Goal: Feedback & Contribution: Submit feedback/report problem

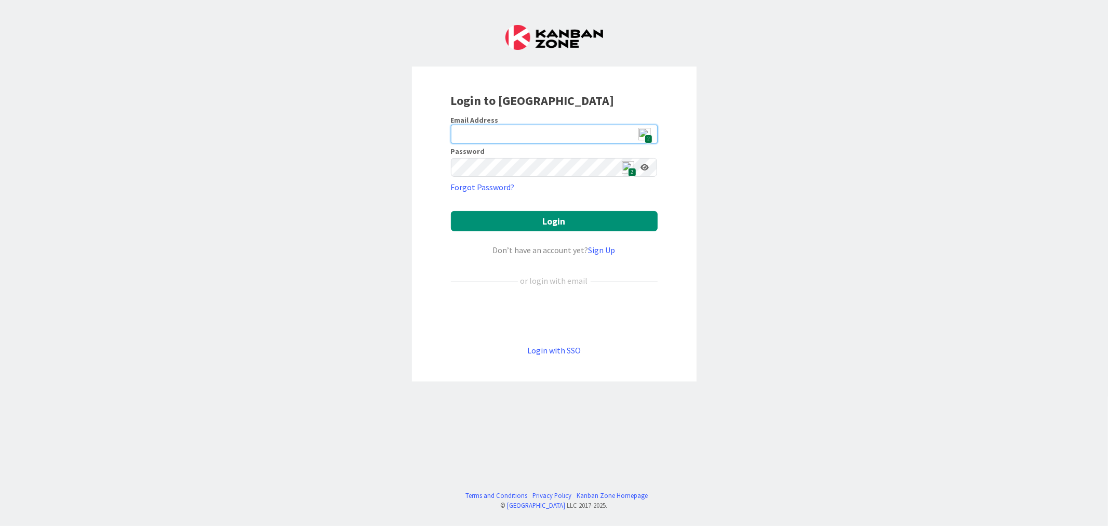
type input "[EMAIL_ADDRESS][DOMAIN_NAME]"
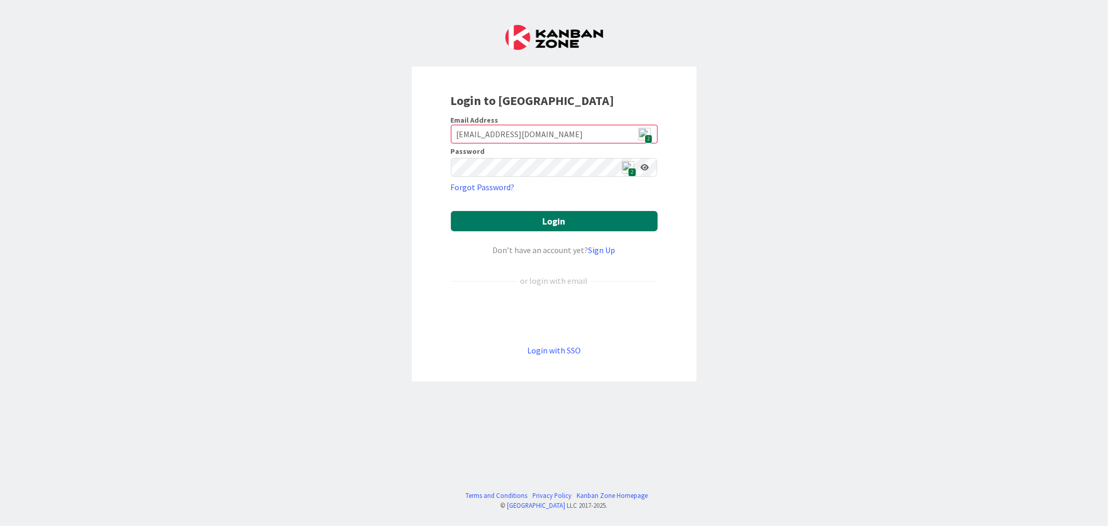
click at [580, 221] on button "Login" at bounding box center [554, 221] width 207 height 20
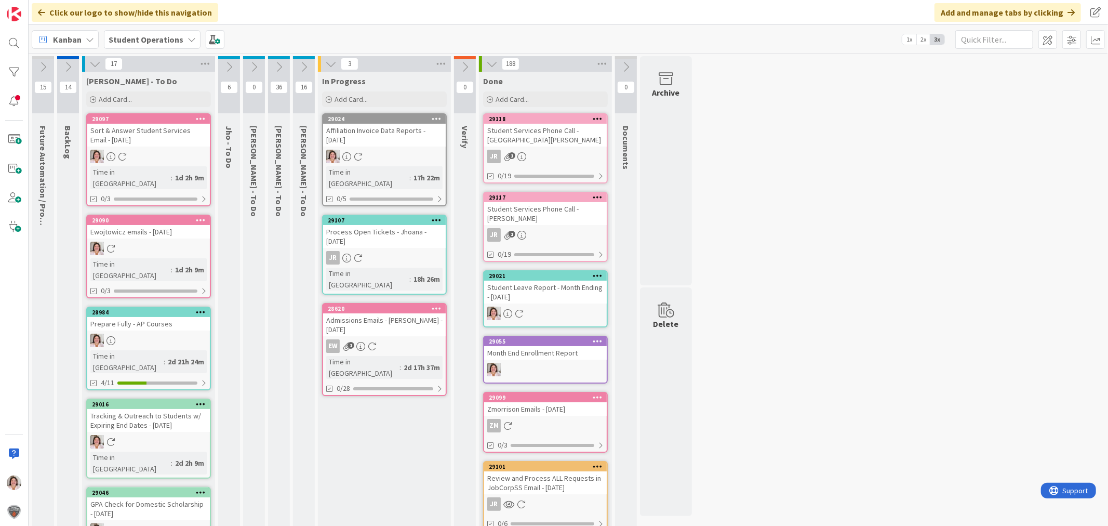
click at [256, 71] on icon at bounding box center [253, 66] width 11 height 11
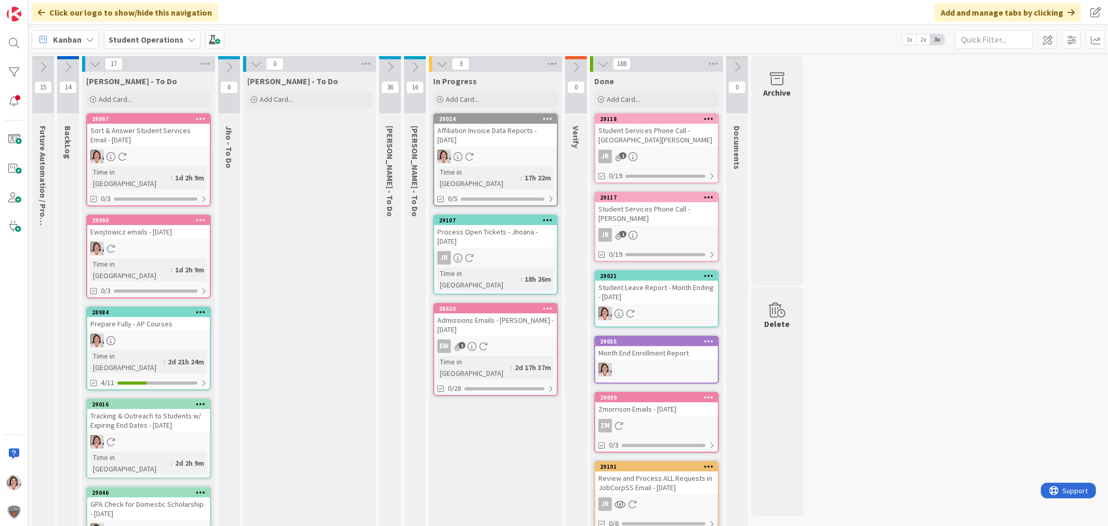
click at [389, 67] on icon at bounding box center [389, 66] width 11 height 11
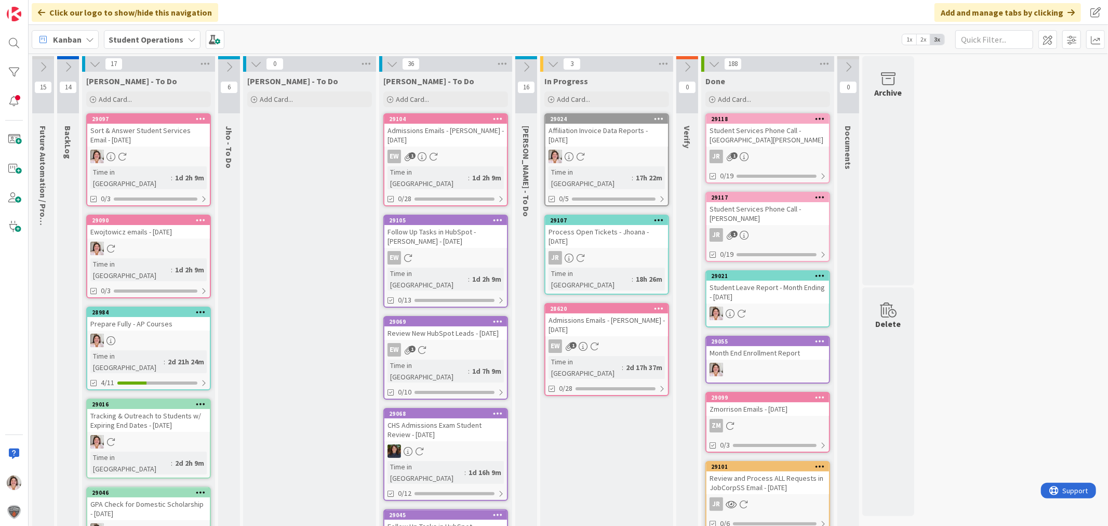
click at [528, 68] on icon at bounding box center [526, 66] width 11 height 11
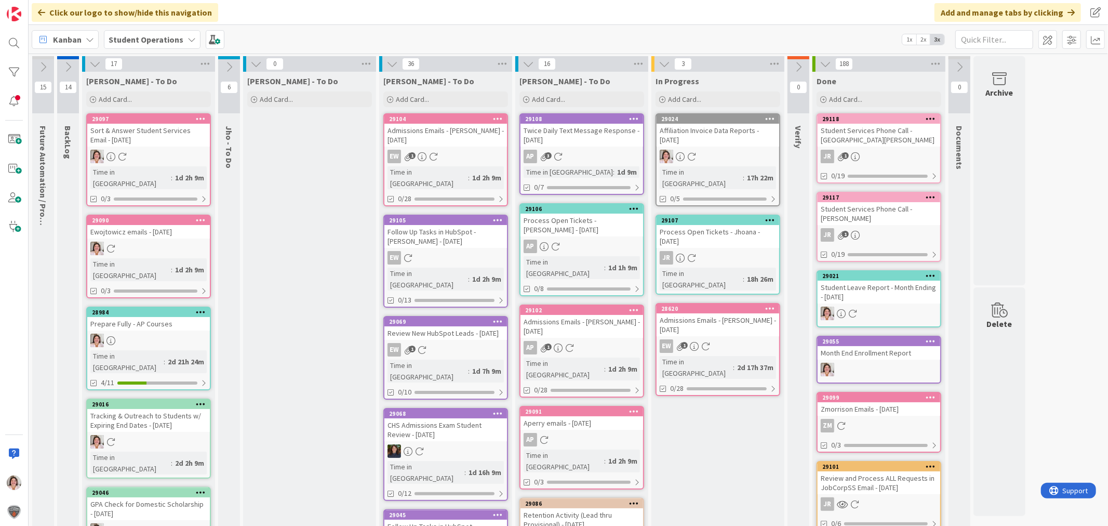
click at [257, 63] on icon at bounding box center [255, 63] width 11 height 11
click at [822, 16] on div "Click our logo to show/hide this navigation Add and manage tabs by clicking" at bounding box center [569, 12] width 1080 height 25
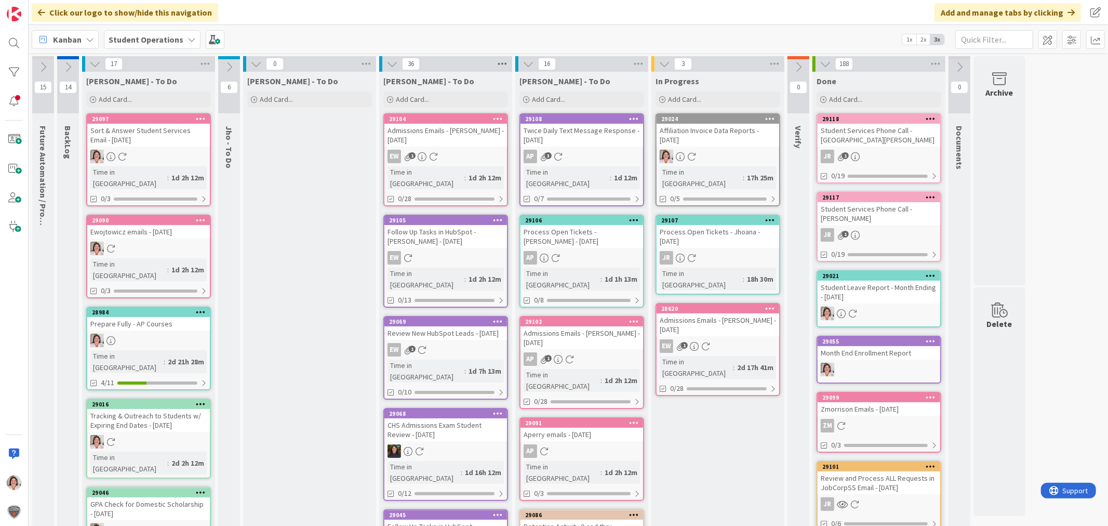
click at [499, 64] on icon at bounding box center [503, 64] width 14 height 16
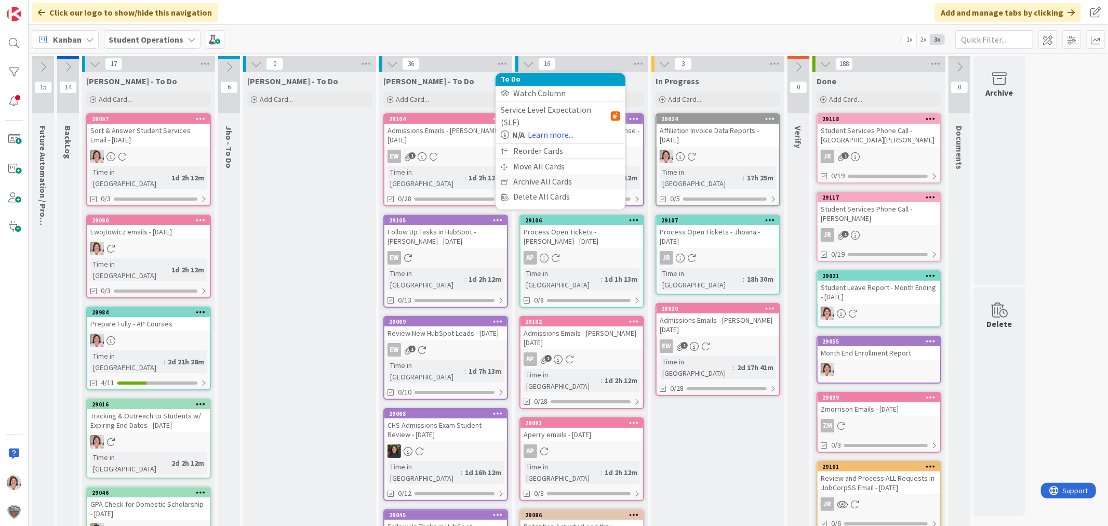
click at [515, 174] on div "Archive All Cards" at bounding box center [561, 181] width 130 height 15
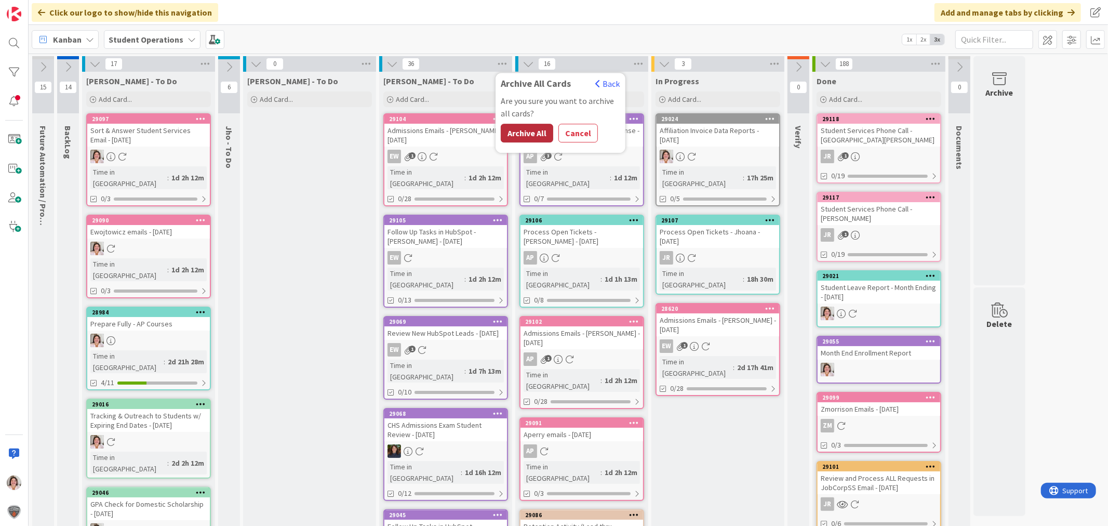
click at [525, 130] on button "Archive All" at bounding box center [527, 133] width 52 height 19
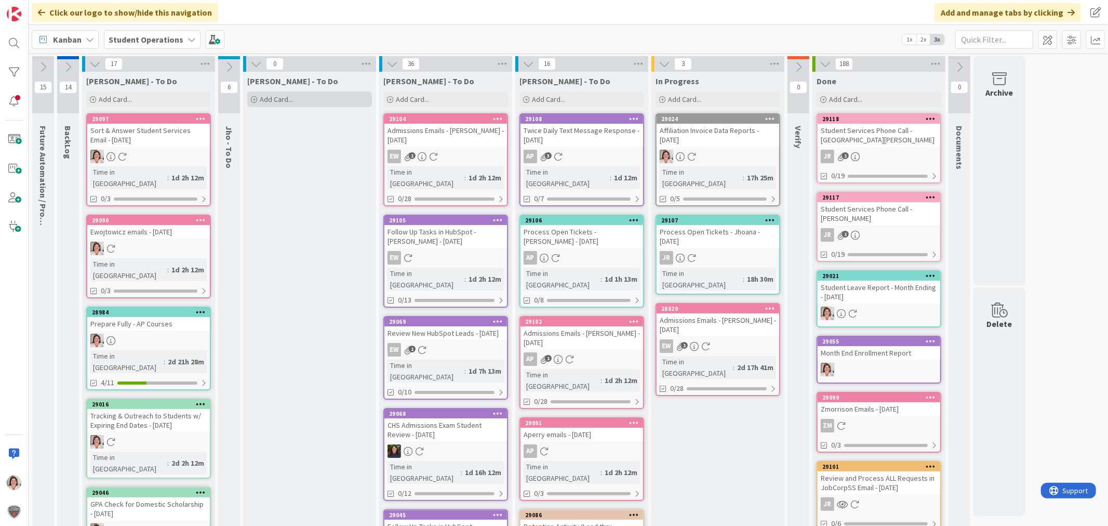
click at [283, 99] on span "Add Card..." at bounding box center [276, 99] width 33 height 9
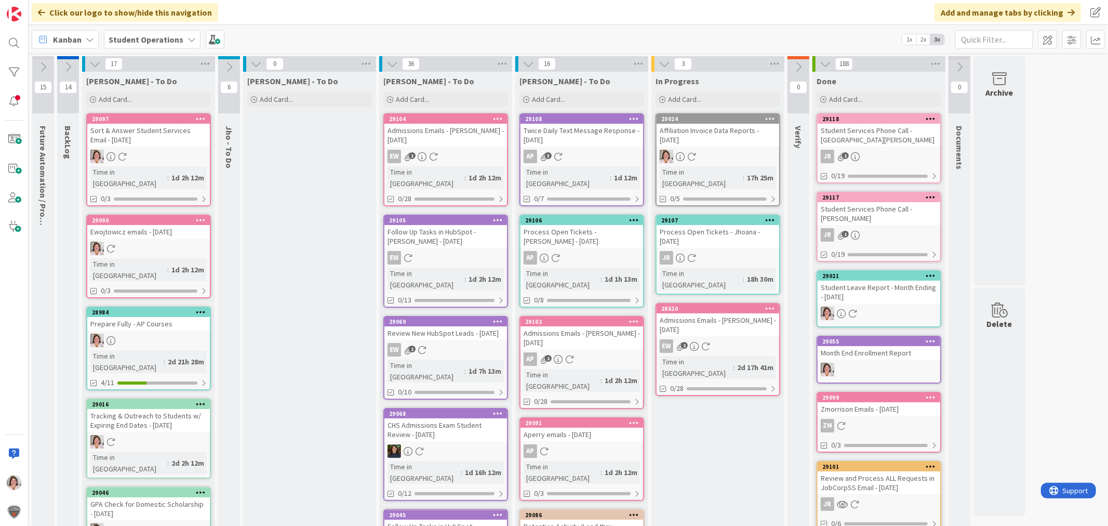
click at [140, 147] on div "29097 Sort & Answer Student Services Email - 10/02/2025 Time in Column : 1d 2h …" at bounding box center [148, 159] width 125 height 93
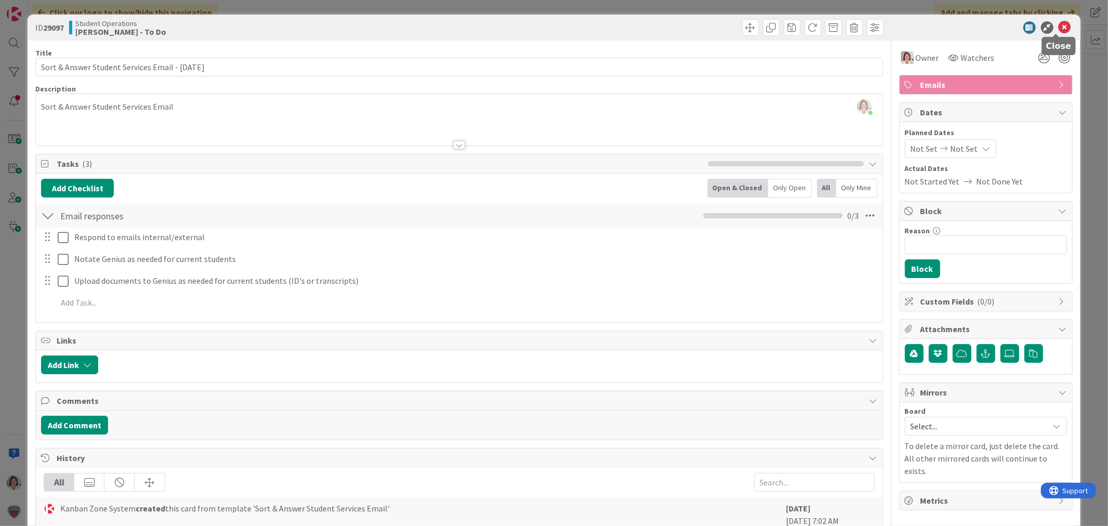
click at [1059, 27] on icon at bounding box center [1065, 27] width 12 height 12
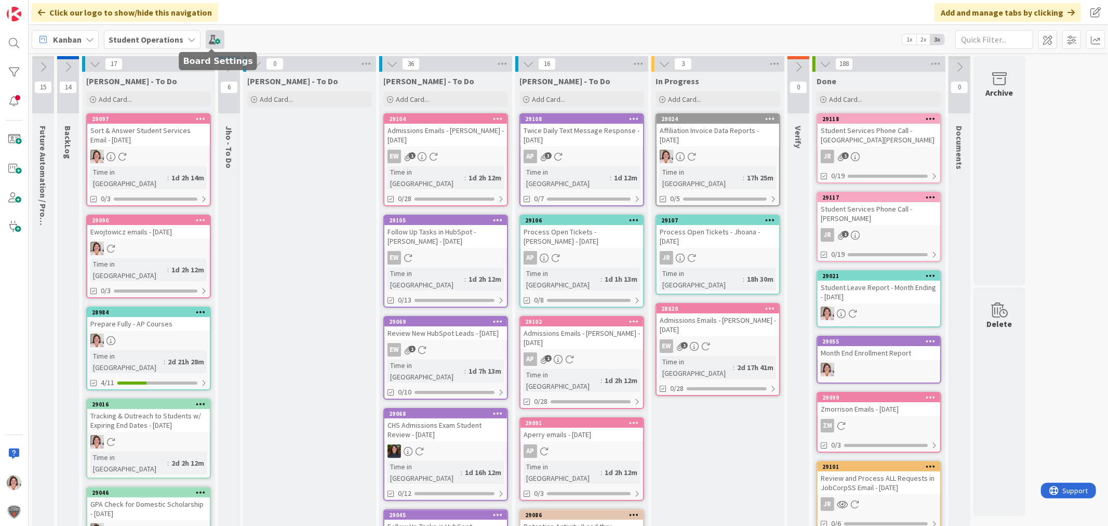
click at [212, 38] on span at bounding box center [215, 39] width 19 height 19
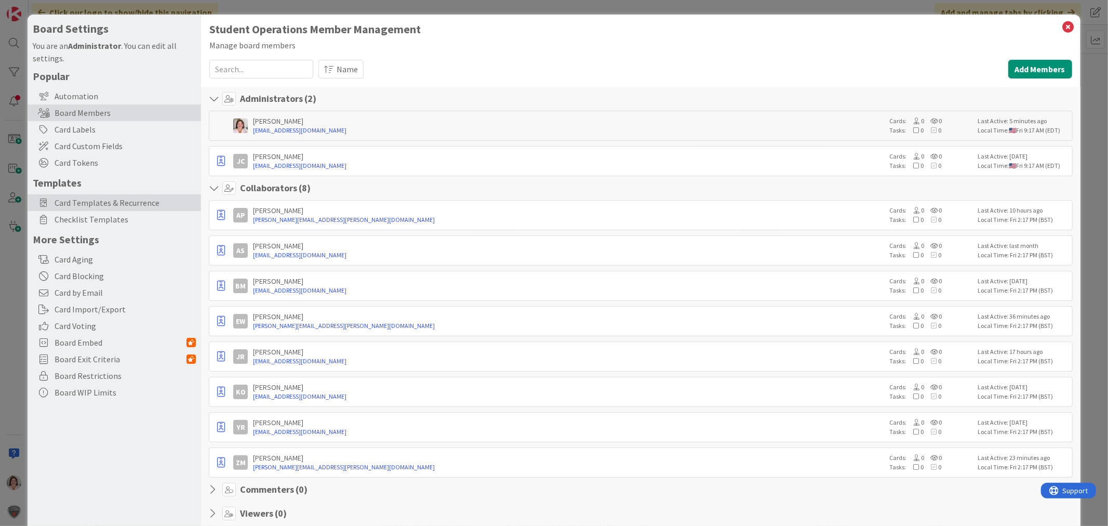
click at [103, 202] on span "Card Templates & Recurrence" at bounding box center [125, 202] width 141 height 12
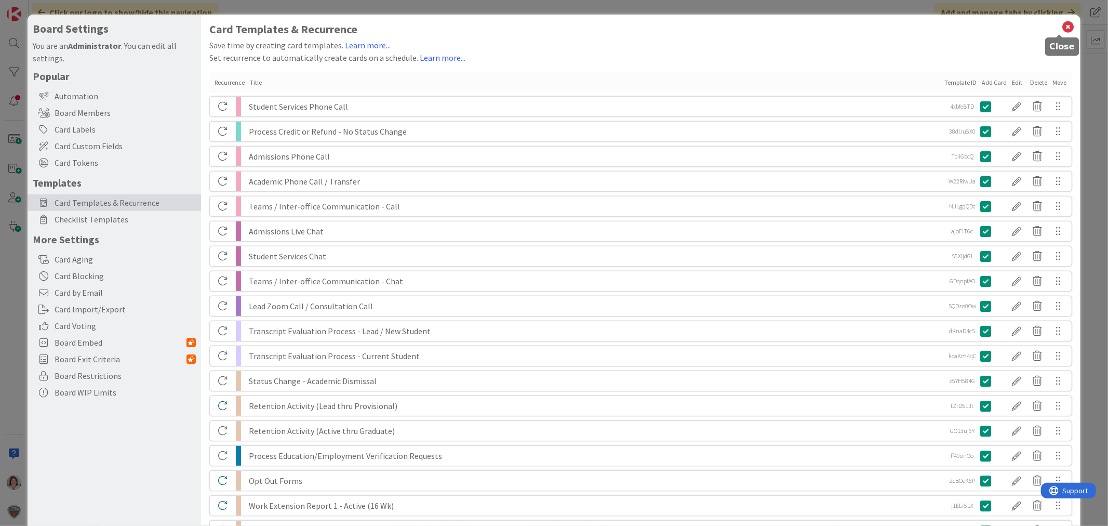
click at [1064, 29] on icon at bounding box center [1069, 27] width 14 height 15
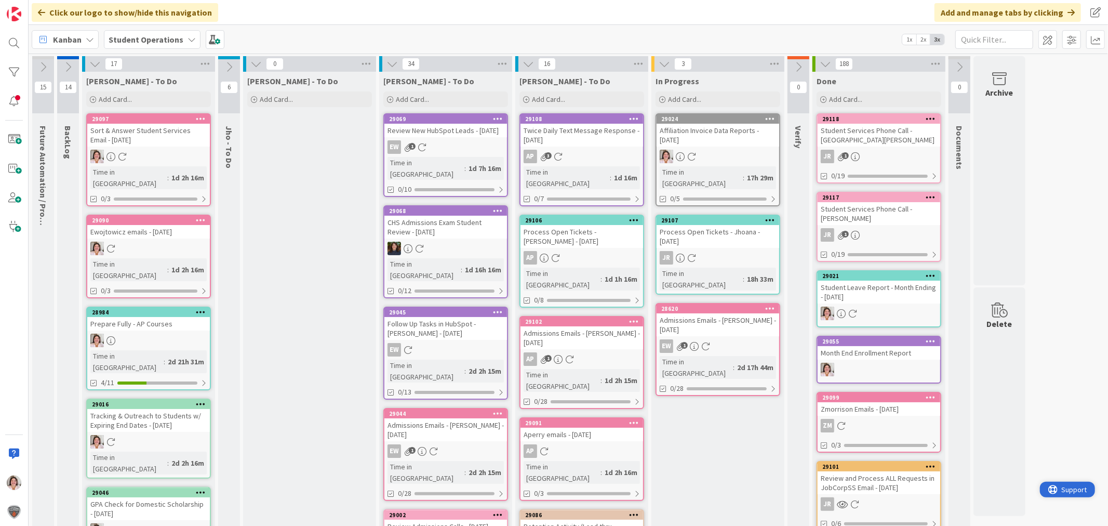
click at [1070, 486] on span "Support" at bounding box center [1073, 489] width 25 height 12
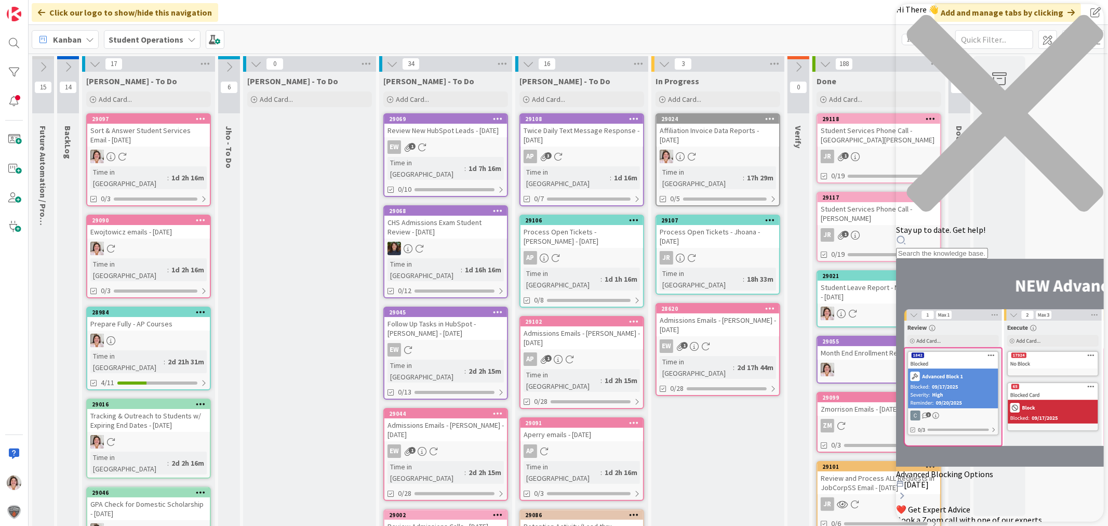
click at [974, 63] on div "Hi There 👋 Stay up to date. Get help!" at bounding box center [1000, 131] width 208 height 255
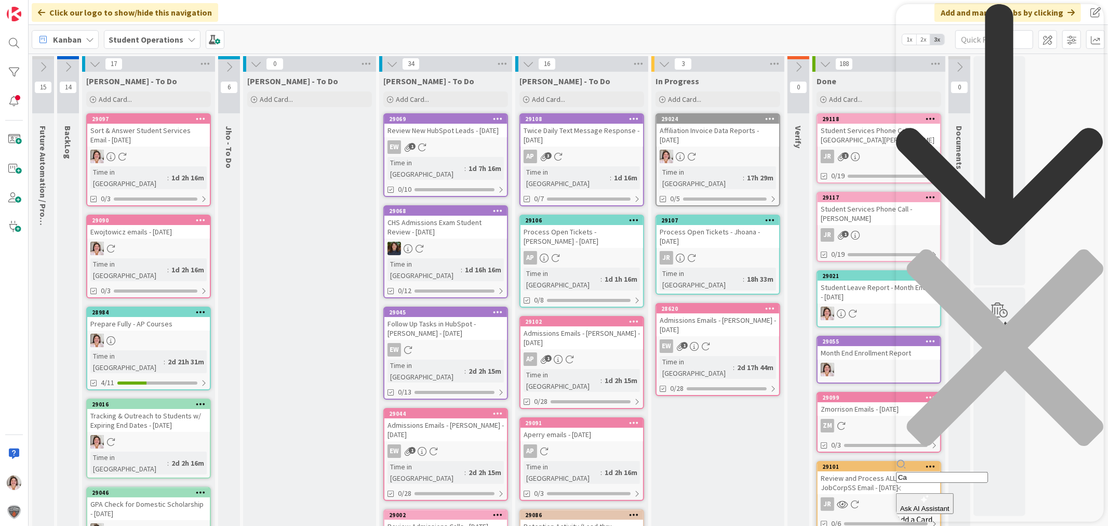
type input "C"
type input "cards set for recurrence are not showing"
click at [949, 504] on span "Ask AI Assistant" at bounding box center [924, 508] width 49 height 8
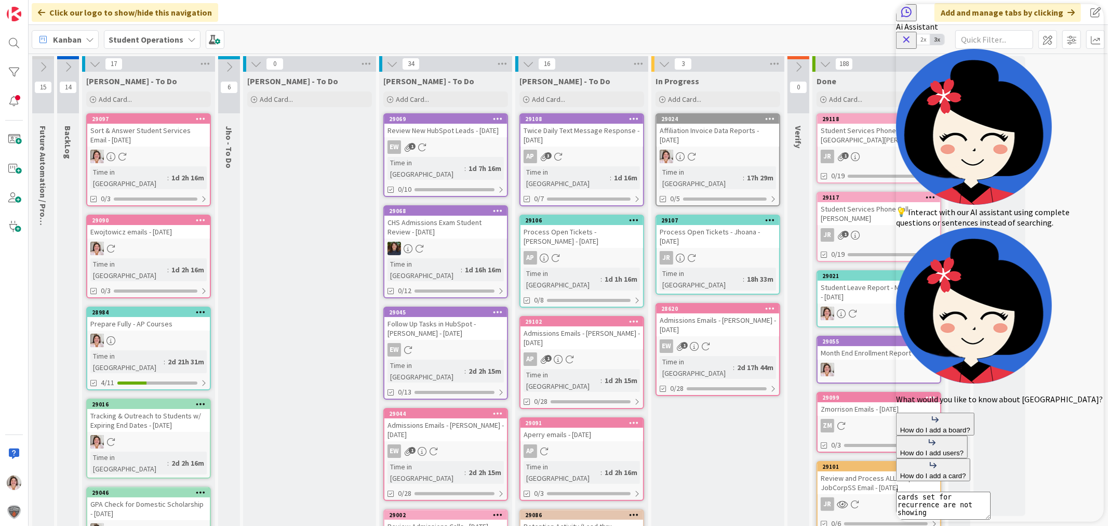
click at [905, 523] on icon "Send Message" at bounding box center [900, 527] width 9 height 9
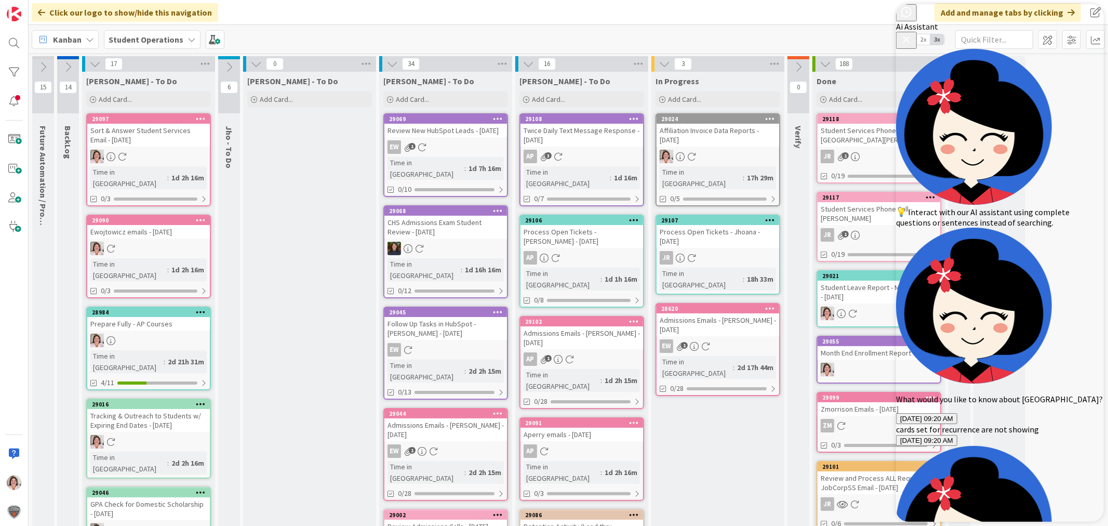
scroll to position [53, 0]
click at [912, 33] on icon "Close Button" at bounding box center [906, 39] width 12 height 12
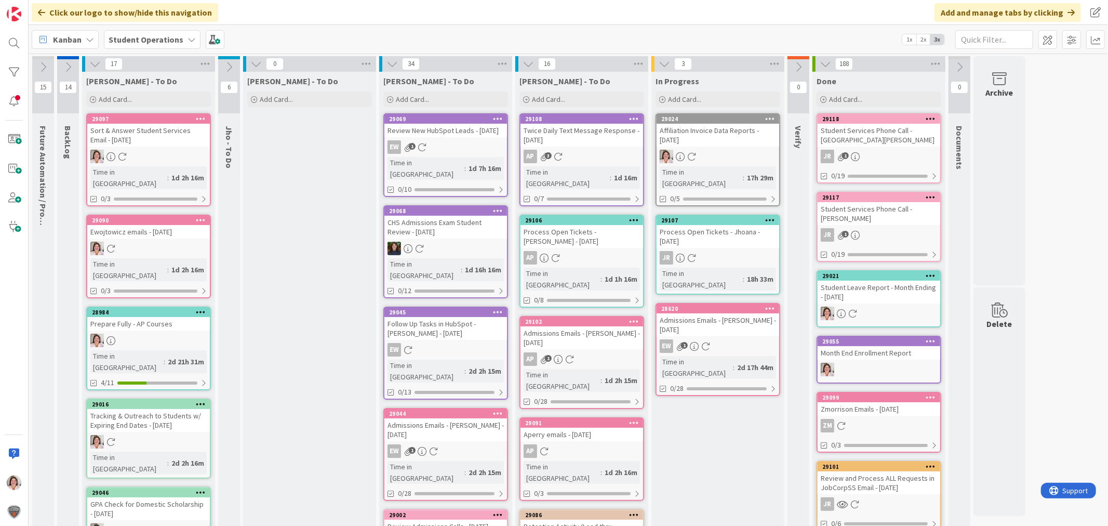
scroll to position [0, 0]
click at [13, 453] on div at bounding box center [14, 453] width 21 height 21
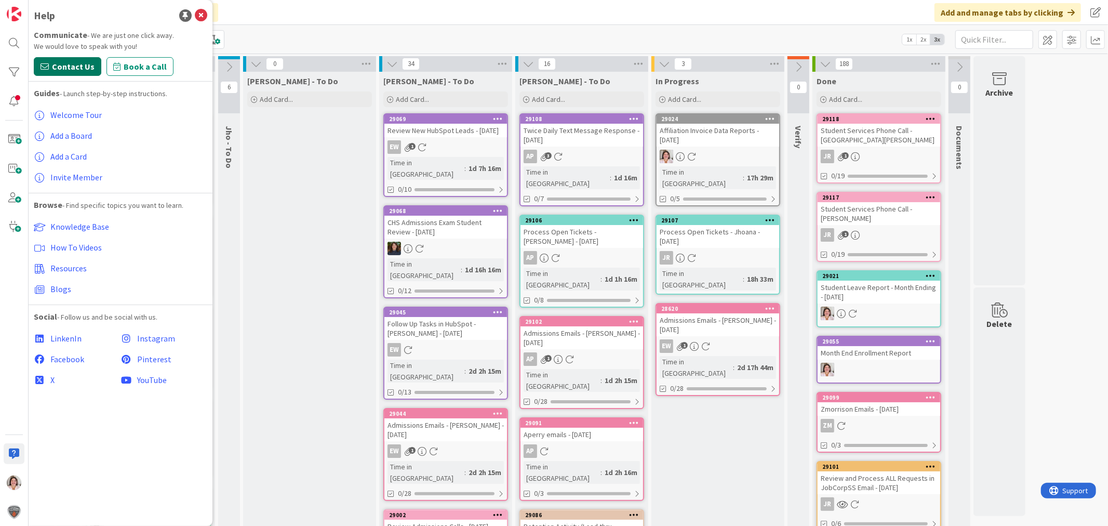
click at [55, 63] on span "Contact Us" at bounding box center [73, 66] width 43 height 12
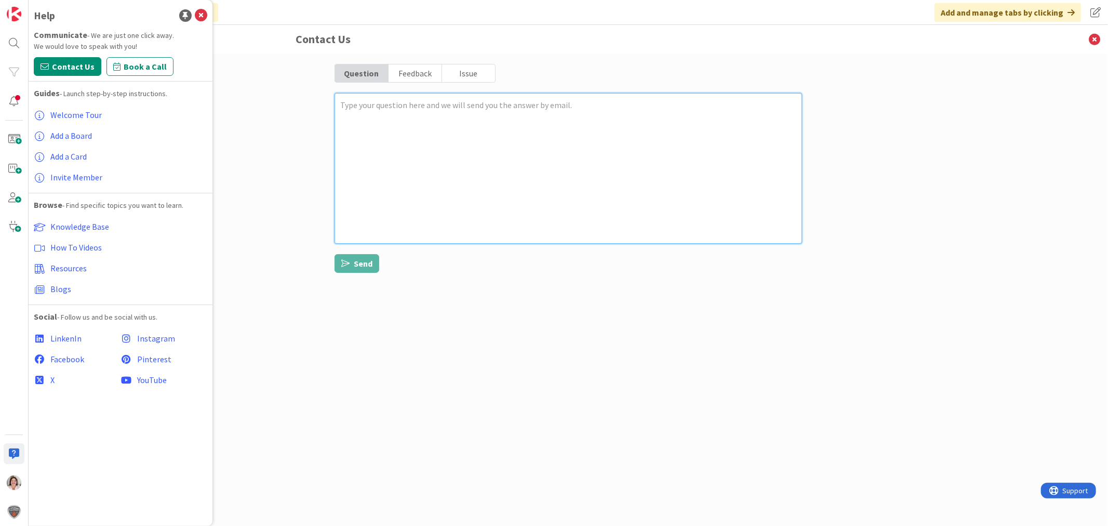
click at [378, 110] on textarea at bounding box center [569, 168] width 468 height 151
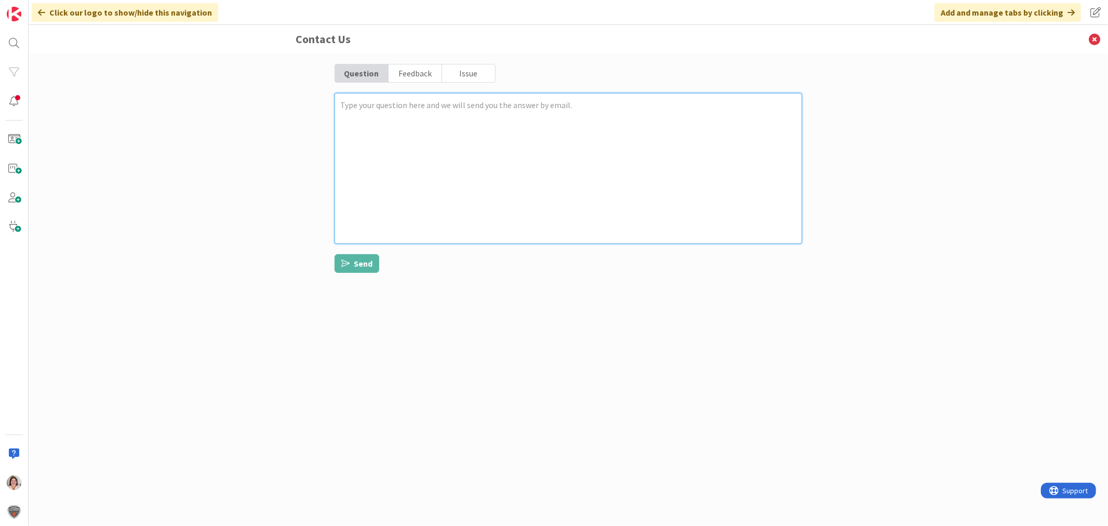
paste textarea "The cards that are set up for recurrence daily are not showing up"
type textarea "x"
type textarea "The cards that are set up for recurrence daily are not showing up"
type textarea "x"
type textarea "The cards that are set up for recurrence daily are not showing up."
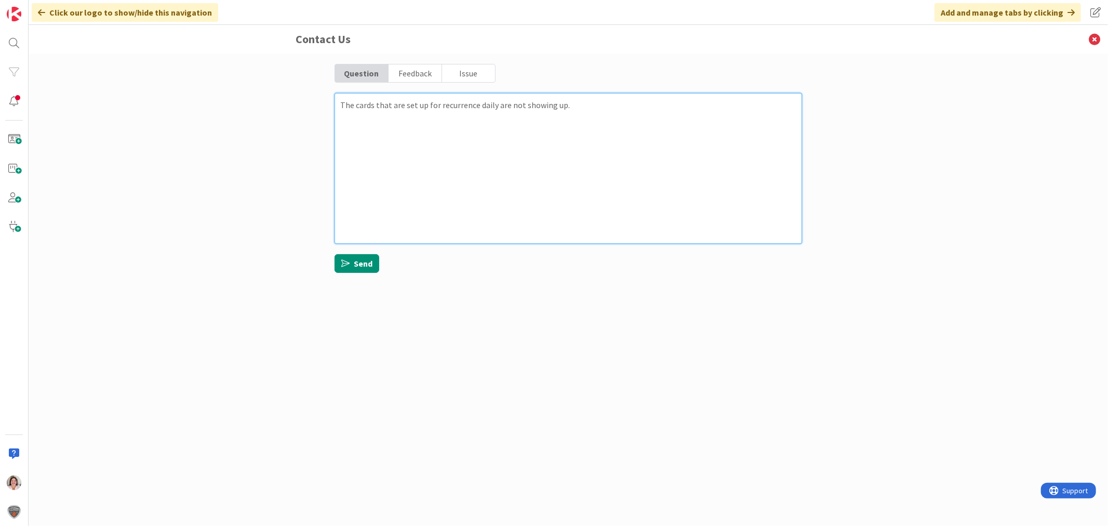
type textarea "x"
type textarea "The cards that are set up for recurrence daily are not showing up."
type textarea "x"
type textarea "The cards that are set up for recurrence daily are not showing up. I"
type textarea "x"
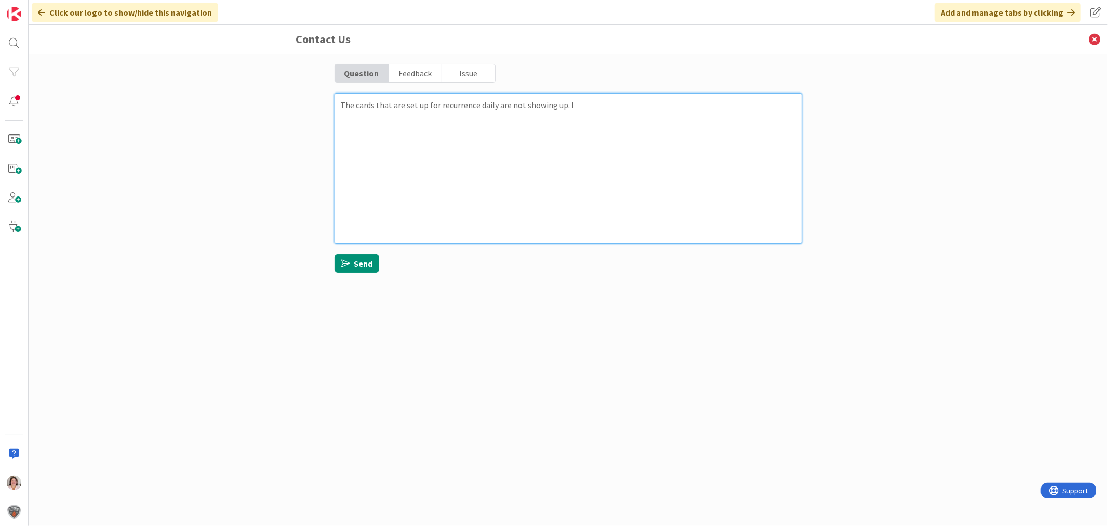
type textarea "The cards that are set up for recurrence daily are not showing up. It"
type textarea "x"
type textarea "The cards that are set up for recurrence daily are not showing up. It"
type textarea "x"
type textarea "The cards that are set up for recurrence daily are not showing up. It h"
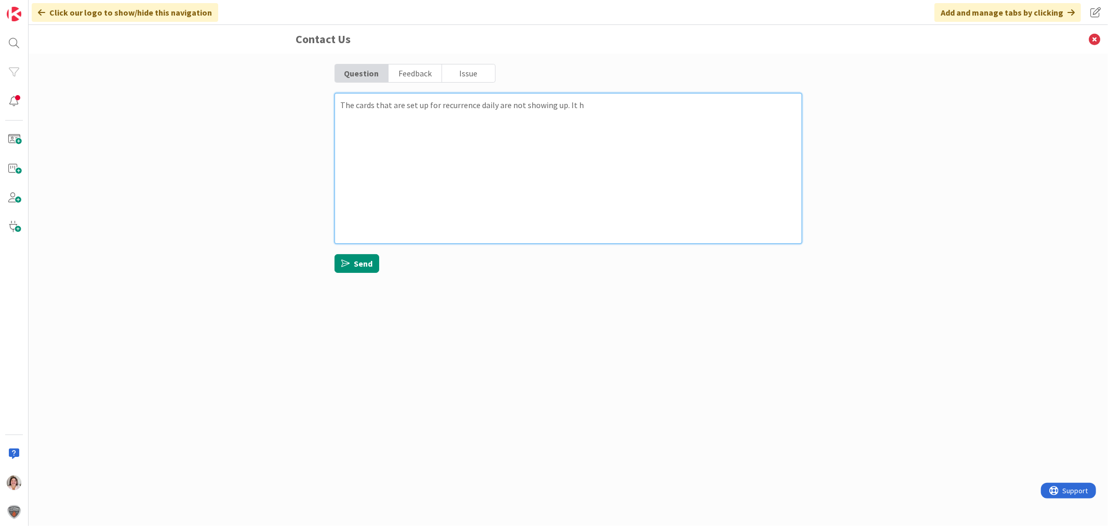
type textarea "x"
type textarea "The cards that are set up for recurrence daily are not showing up. It ha"
type textarea "x"
type textarea "The cards that are set up for recurrence daily are not showing up. It has"
type textarea "x"
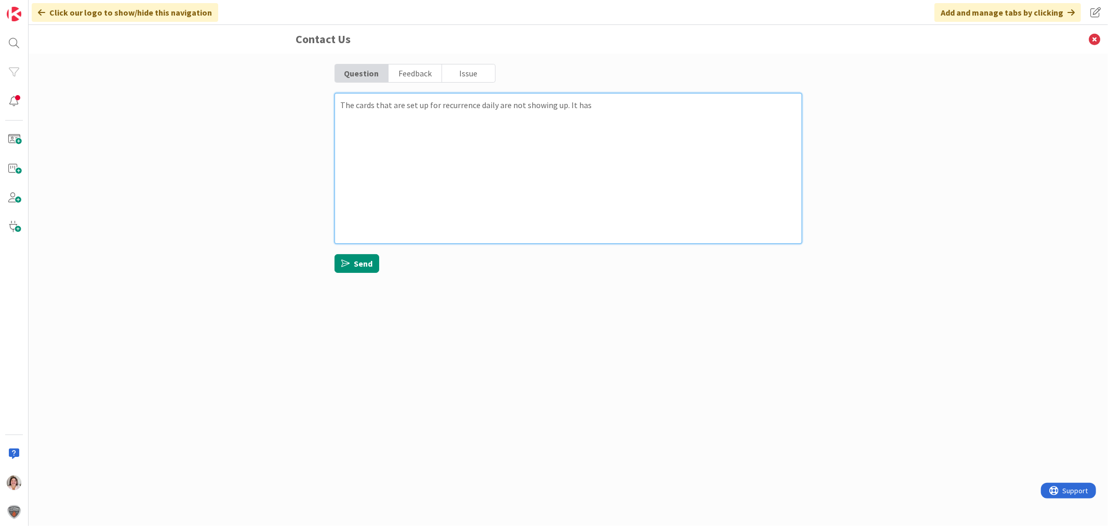
type textarea "The cards that are set up for recurrence daily are not showing up. It has"
type textarea "x"
type textarea "The cards that are set up for recurrence daily are not showing up. It has s"
type textarea "x"
type textarea "The cards that are set up for recurrence daily are not showing up. It has st"
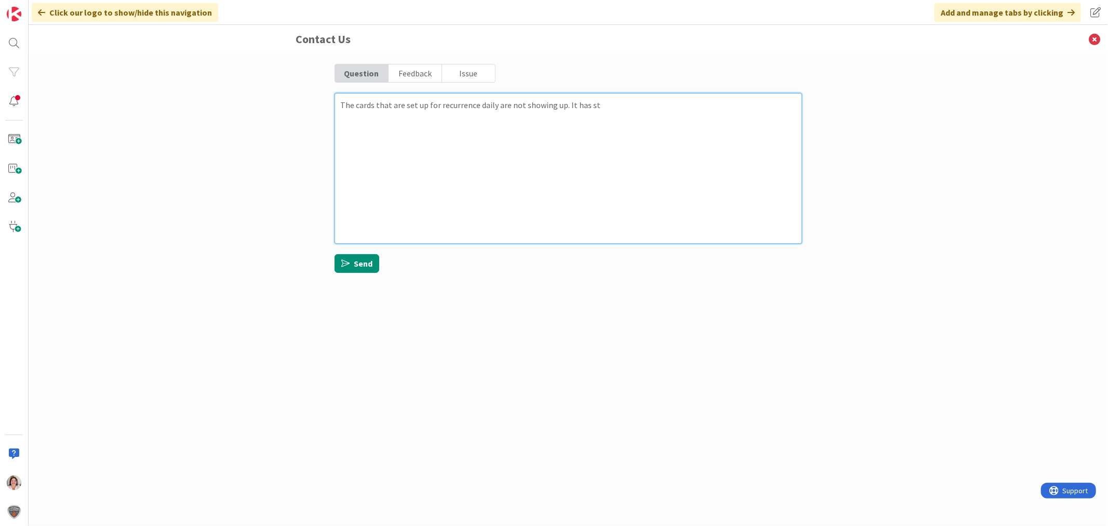
type textarea "x"
type textarea "The cards that are set up for recurrence daily are not showing up. It has sto"
type textarea "x"
type textarea "The cards that are set up for recurrence daily are not showing up. It has stop"
type textarea "x"
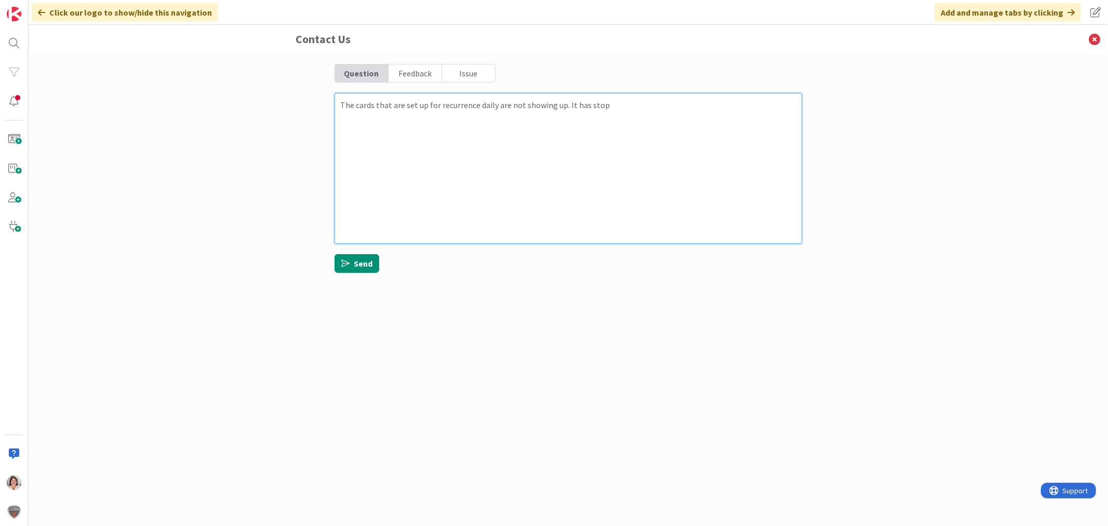
type textarea "The cards that are set up for recurrence daily are not showing up. It has stopp"
type textarea "x"
type textarea "The cards that are set up for recurrence daily are not showing up. It has stop"
type textarea "x"
type textarea "The cards that are set up for recurrence daily are not showing up. It has sto"
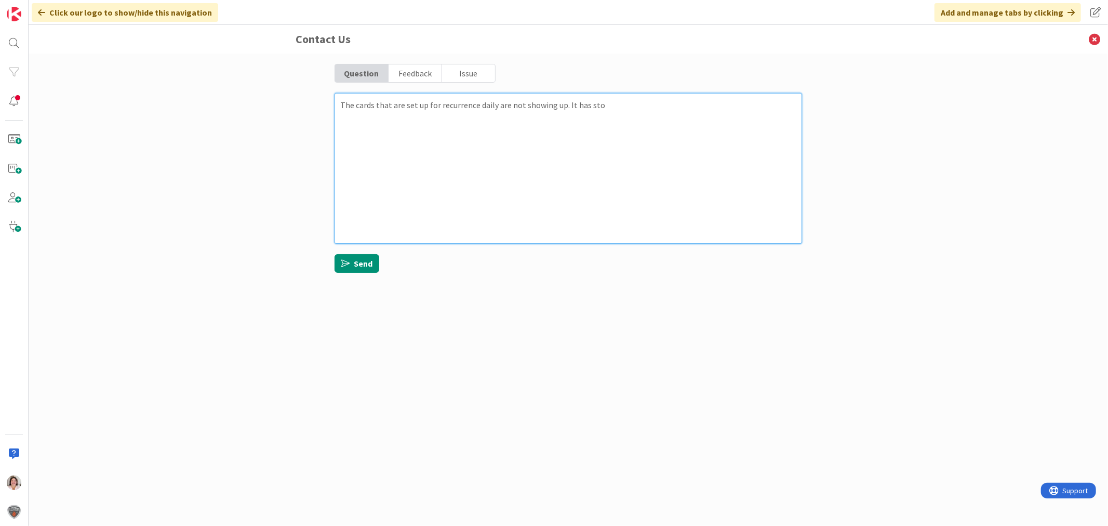
type textarea "x"
type textarea "The cards that are set up for recurrence daily are not showing up. It has st"
type textarea "x"
type textarea "The cards that are set up for recurrence daily are not showing up. It has s"
type textarea "x"
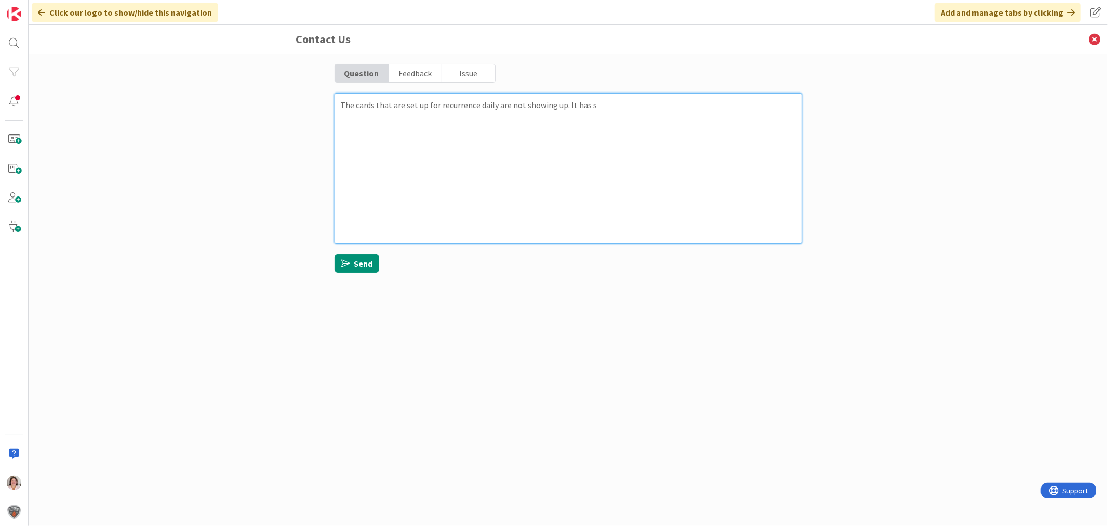
type textarea "The cards that are set up for recurrence daily are not showing up. It has"
type textarea "x"
type textarea "The cards that are set up for recurrence daily are not showing up. It has"
type textarea "x"
type textarea "The cards that are set up for recurrence daily are not showing up. It ha"
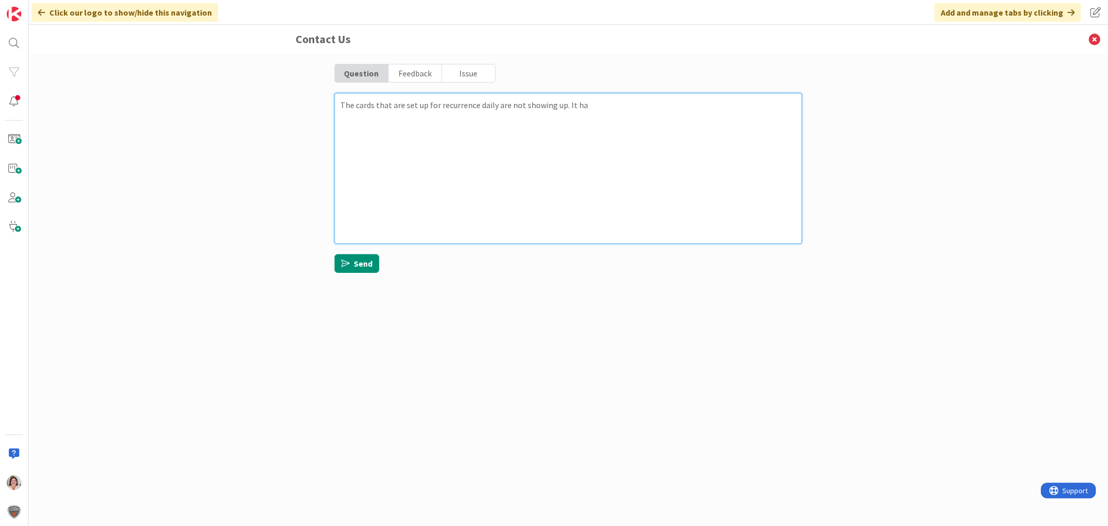
type textarea "x"
type textarea "The cards that are set up for recurrence daily are not showing up. It h"
type textarea "x"
type textarea "The cards that are set up for recurrence daily are not showing up. It"
type textarea "x"
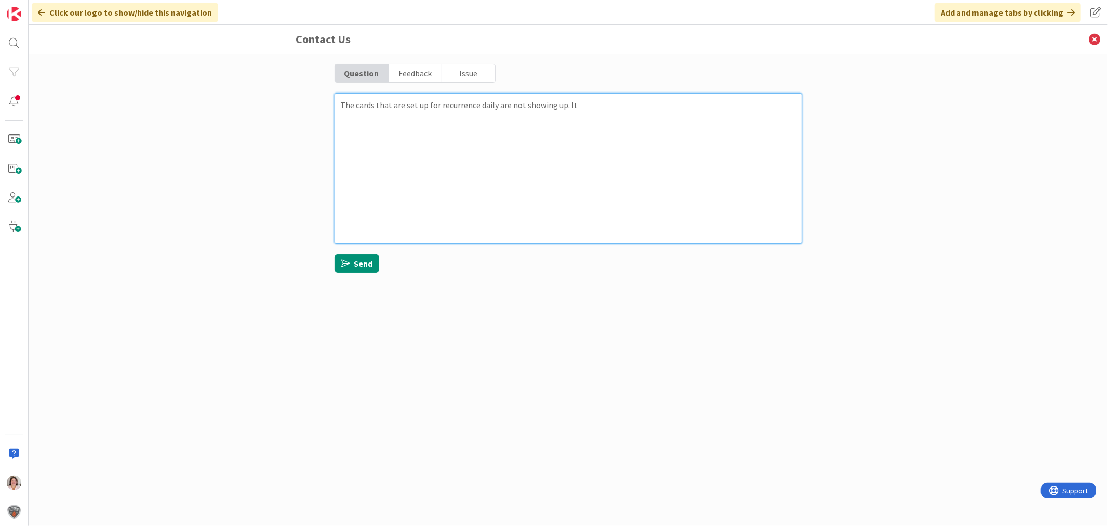
type textarea "The cards that are set up for recurrence daily are not showing up. It"
type textarea "x"
type textarea "The cards that are set up for recurrence daily are not showing up. I"
type textarea "x"
type textarea "The cards that are set up for recurrence daily are not showing up."
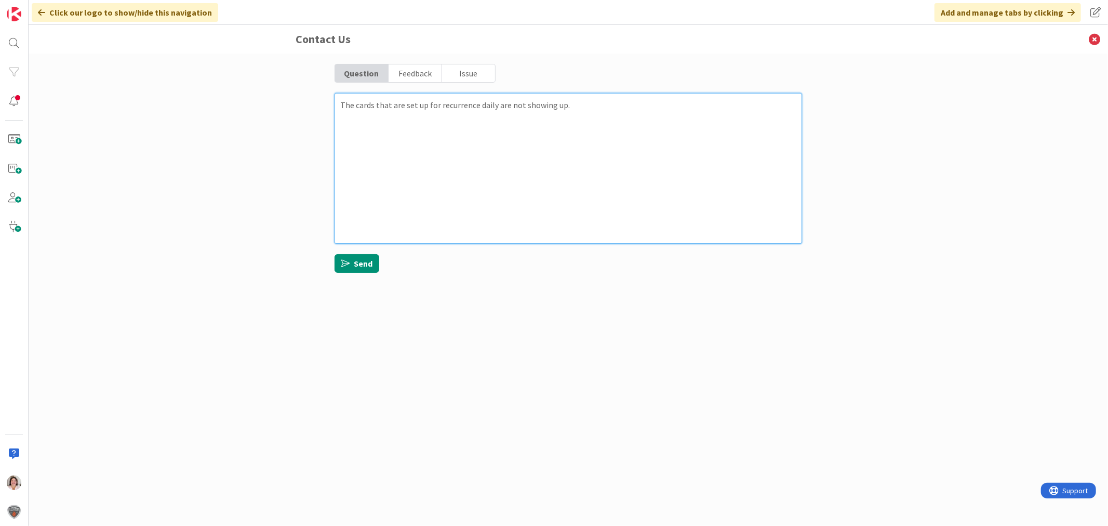
click at [597, 104] on textarea "The cards that are set up for recurrence daily are not showing up." at bounding box center [569, 168] width 468 height 151
type textarea "x"
type textarea "The cards that are set up for recurrence daily are not showing up. M"
type textarea "x"
type textarea "The cards that are set up for recurrence daily are not showing up. My"
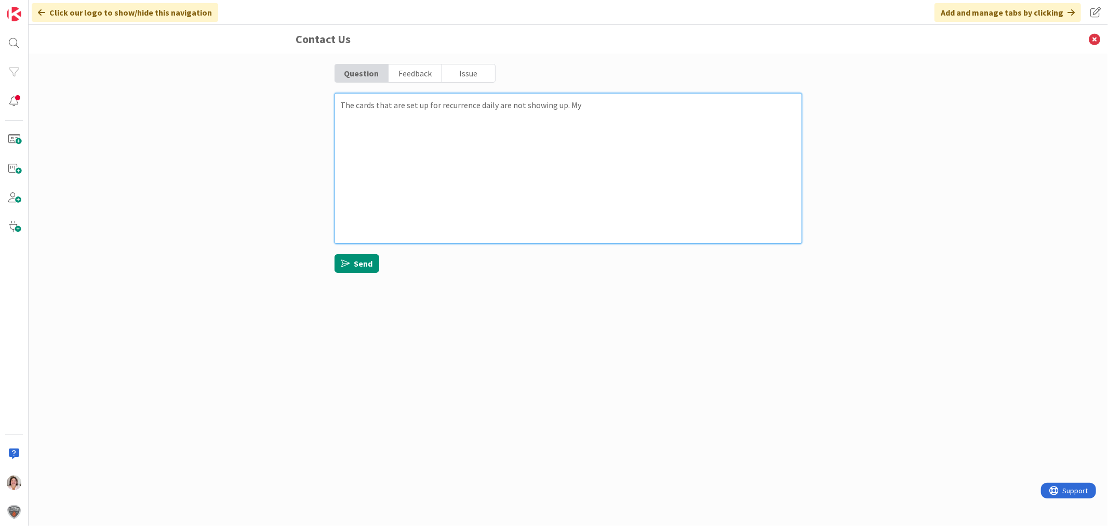
type textarea "x"
type textarea "The cards that are set up for recurrence daily are not showing up. My"
type textarea "x"
type textarea "The cards that are set up for recurrence daily are not showing up. My t"
type textarea "x"
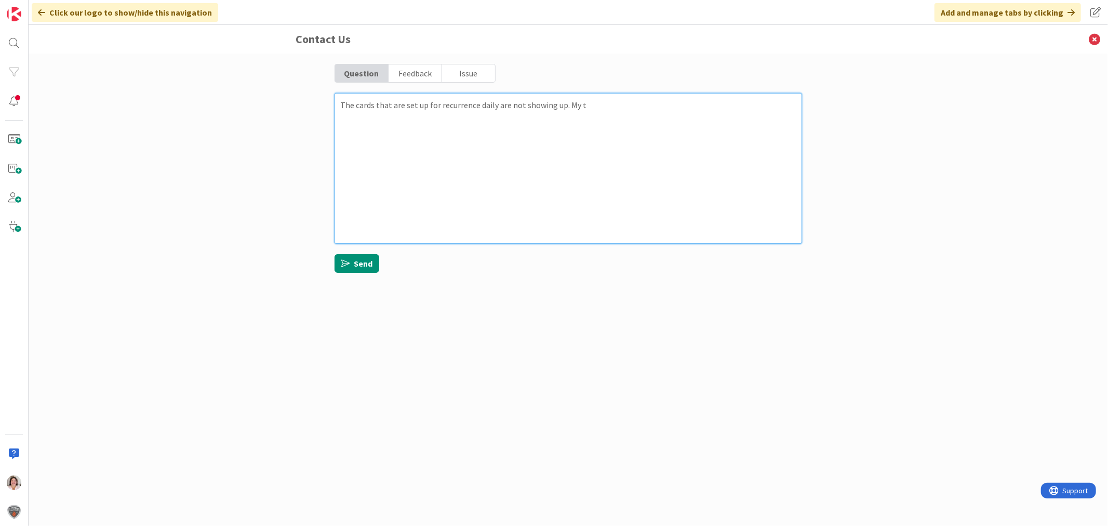
type textarea "The cards that are set up for recurrence daily are not showing up. My te"
type textarea "x"
type textarea "The cards that are set up for recurrence daily are not showing up. My tea"
type textarea "x"
type textarea "The cards that are set up for recurrence daily are not showing up. My team"
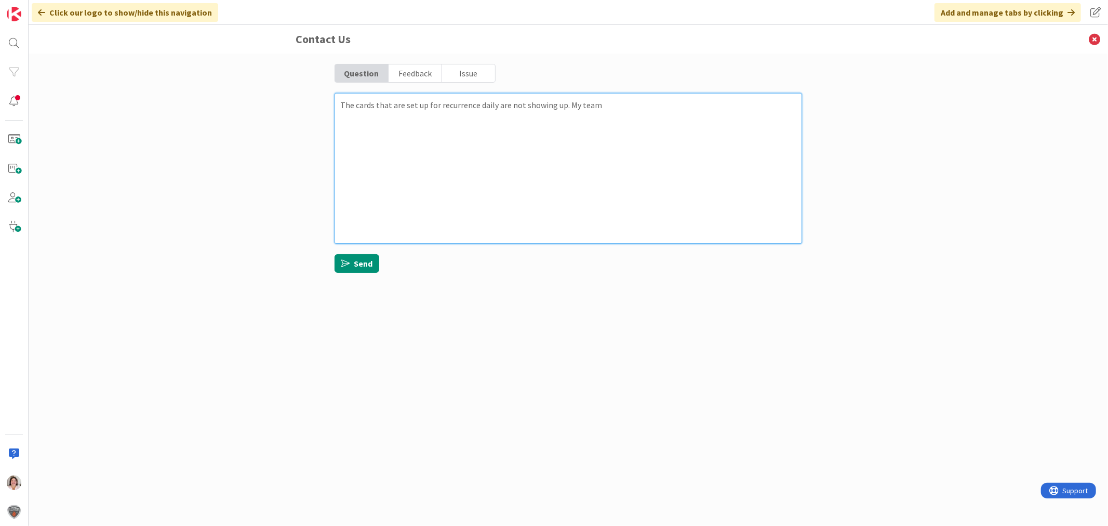
type textarea "x"
type textarea "The cards that are set up for recurrence daily are not showing up. My team'"
type textarea "x"
type textarea "The cards that are set up for recurrence daily are not showing up. My team's"
type textarea "x"
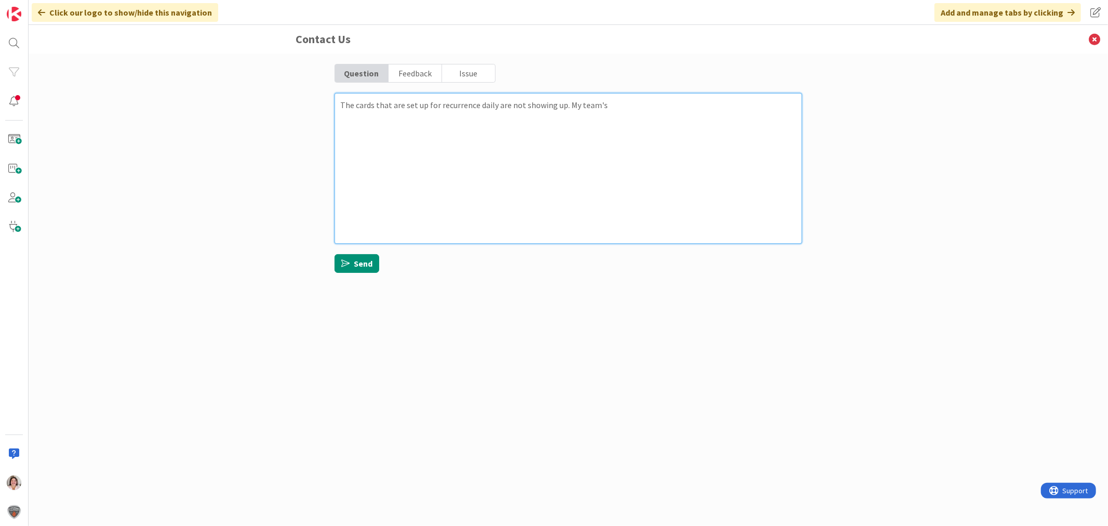
type textarea "The cards that are set up for recurrence daily are not showing up. My team's"
type textarea "x"
type textarea "The cards that are set up for recurrence daily are not showing up. My team's d"
type textarea "x"
type textarea "The cards that are set up for recurrence daily are not showing up. My team's da"
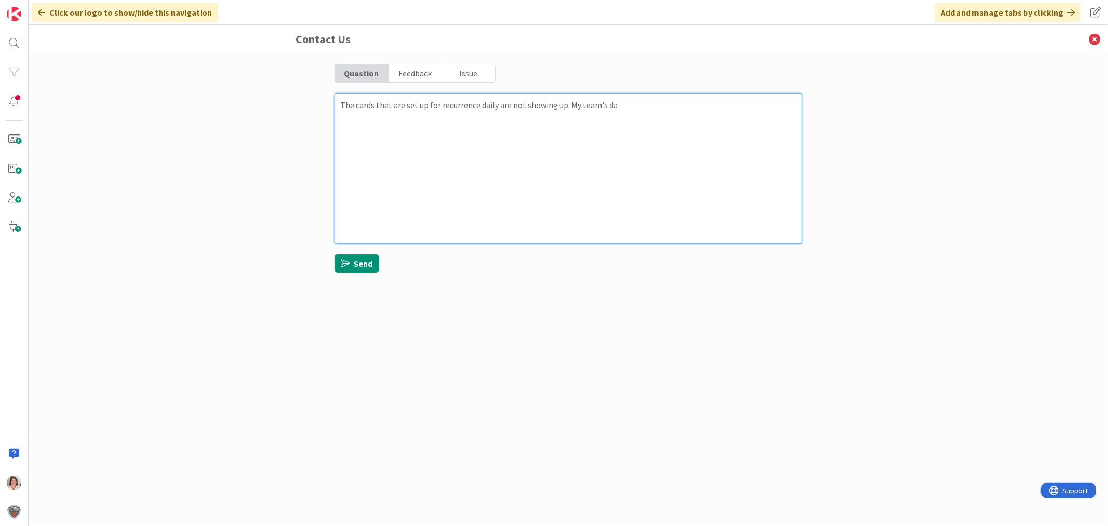
type textarea "x"
type textarea "The cards that are set up for recurrence daily are not showing up. My team's dai"
type textarea "x"
type textarea "The cards that are set up for recurrence daily are not showing up. My team's da…"
type textarea "x"
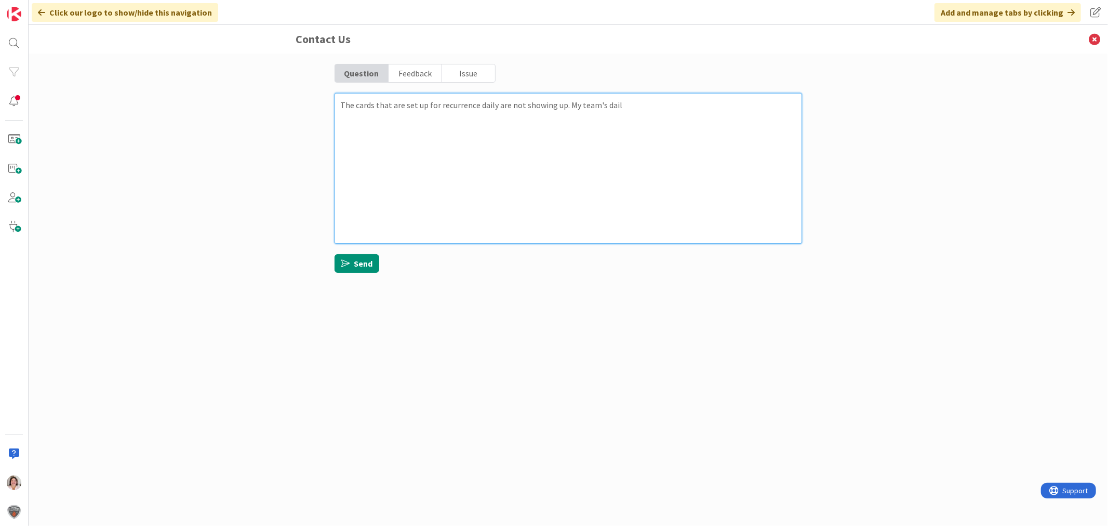
type textarea "The cards that are set up for recurrence daily are not showing up. My team's da…"
type textarea "x"
type textarea "The cards that are set up for recurrence daily are not showing up. My team's da…"
type textarea "x"
type textarea "The cards that are set up for recurrence daily are not showing up. My team's da…"
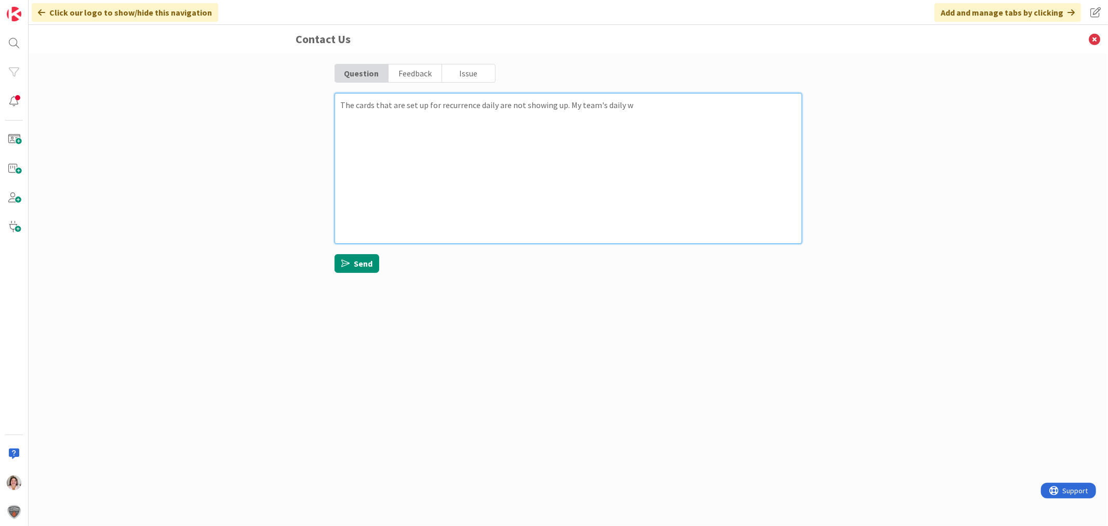
type textarea "x"
type textarea "The cards that are set up for recurrence daily are not showing up. My team's da…"
type textarea "x"
type textarea "The cards that are set up for recurrence daily are not showing up. My team's da…"
type textarea "x"
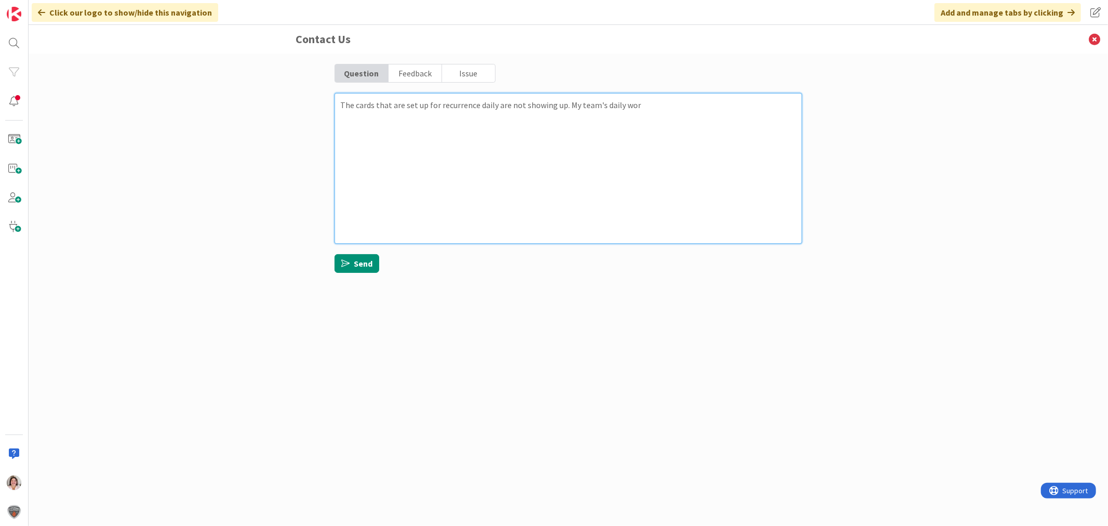
type textarea "The cards that are set up for recurrence daily are not showing up. My team's da…"
type textarea "x"
type textarea "The cards that are set up for recurrence daily are not showing up. My team's da…"
type textarea "x"
type textarea "The cards that are set up for recurrence daily are not showing up. My team's da…"
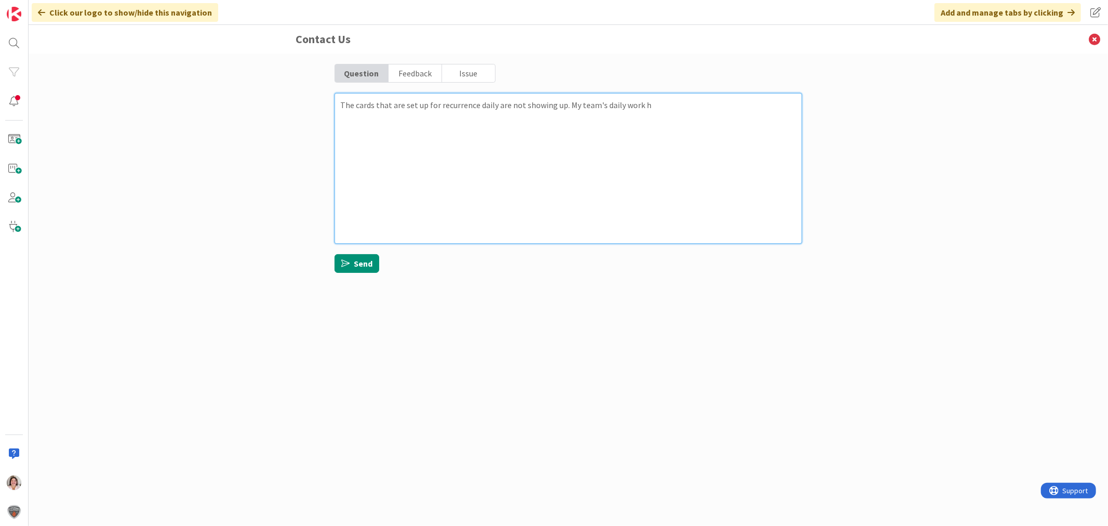
type textarea "x"
type textarea "The cards that are set up for recurrence daily are not showing up. My team's da…"
type textarea "x"
type textarea "The cards that are set up for recurrence daily are not showing up. My team's da…"
type textarea "x"
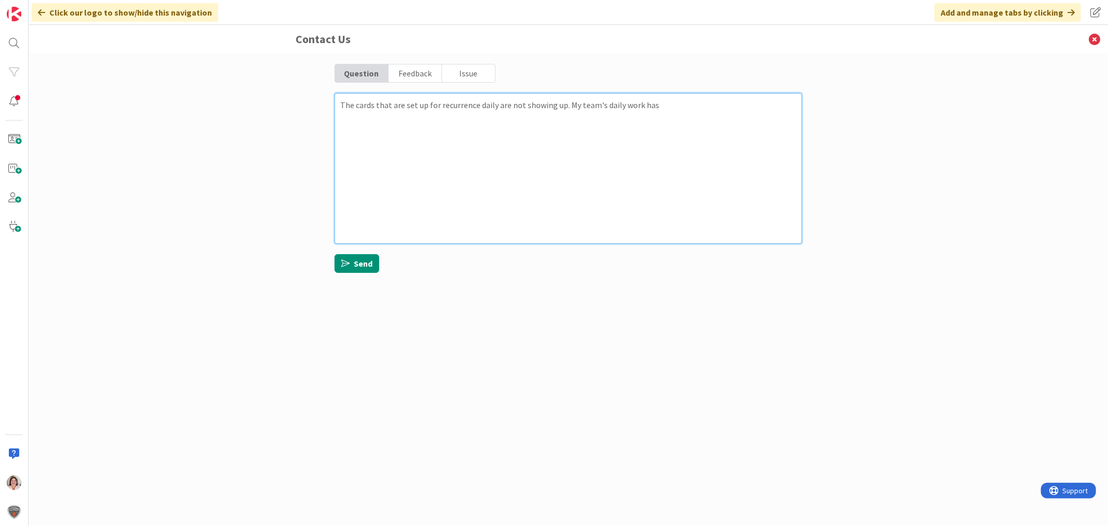
type textarea "The cards that are set up for recurrence daily are not showing up. My team's da…"
type textarea "x"
type textarea "The cards that are set up for recurrence daily are not showing up. My team's da…"
type textarea "x"
type textarea "The cards that are set up for recurrence daily are not showing up. My team's da…"
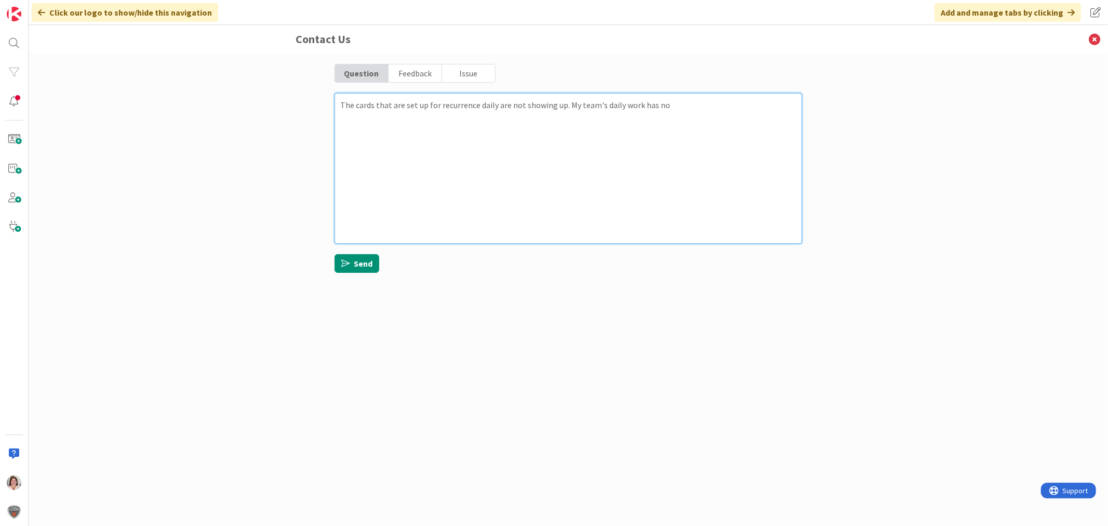
type textarea "x"
type textarea "The cards that are set up for recurrence daily are not showing up. My team's da…"
type textarea "x"
type textarea "The cards that are set up for recurrence daily are not showing up. My team's da…"
type textarea "x"
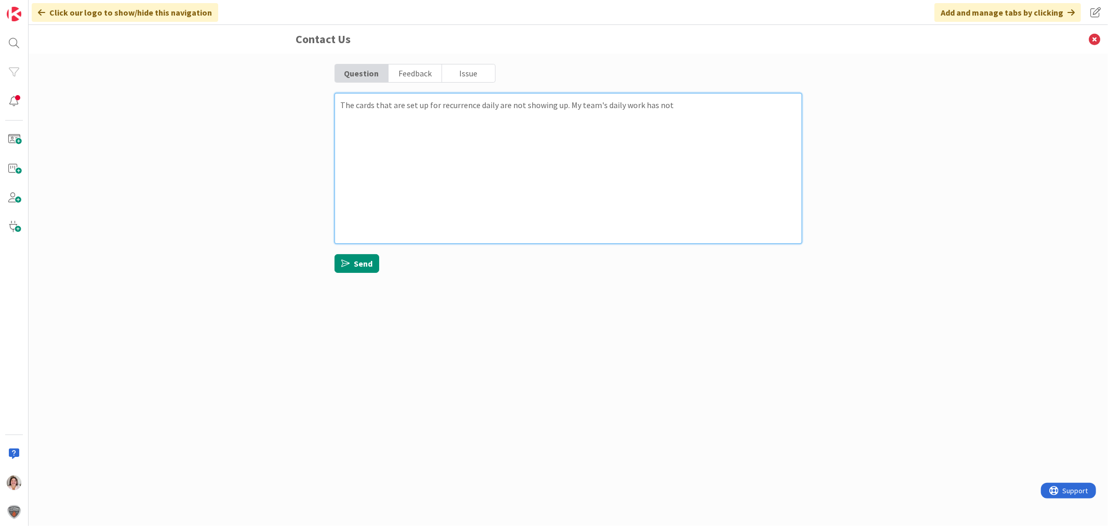
type textarea "The cards that are set up for recurrence daily are not showing up. My team's da…"
type textarea "x"
type textarea "The cards that are set up for recurrence daily are not showing up. My team's da…"
type textarea "x"
type textarea "The cards that are set up for recurrence daily are not showing up. My team's da…"
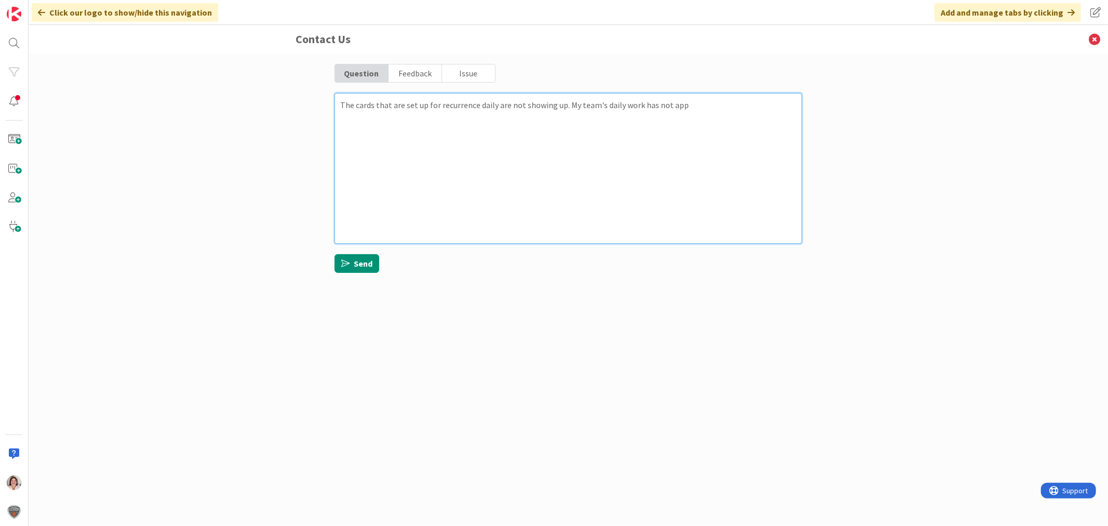
type textarea "x"
type textarea "The cards that are set up for recurrence daily are not showing up. My team's da…"
type textarea "x"
type textarea "The cards that are set up for recurrence daily are not showing up. My team's da…"
type textarea "x"
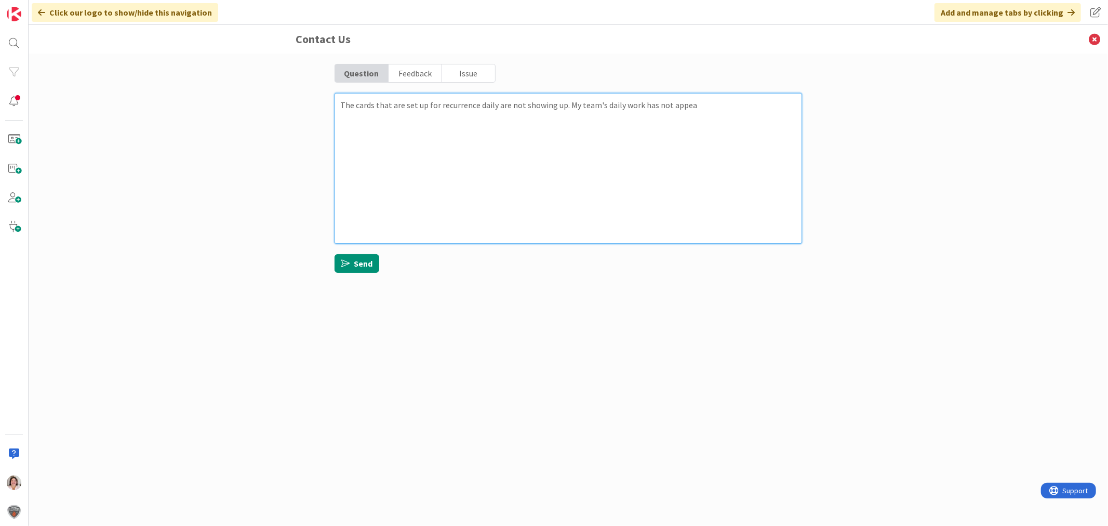
type textarea "The cards that are set up for recurrence daily are not showing up. My team's da…"
type textarea "x"
type textarea "The cards that are set up for recurrence daily are not showing up. My team's da…"
type textarea "x"
type textarea "The cards that are set up for recurrence daily are not showing up. My team's da…"
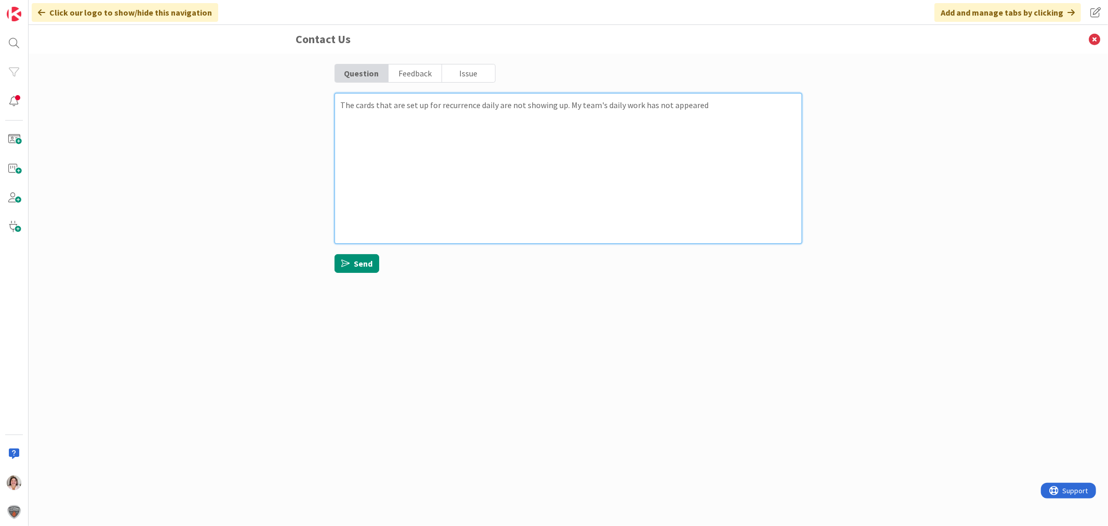
type textarea "x"
type textarea "The cards that are set up for recurrence daily are not showing up. My team's da…"
type textarea "x"
type textarea "The cards that are set up for recurrence daily are not showing up. My team's da…"
type textarea "x"
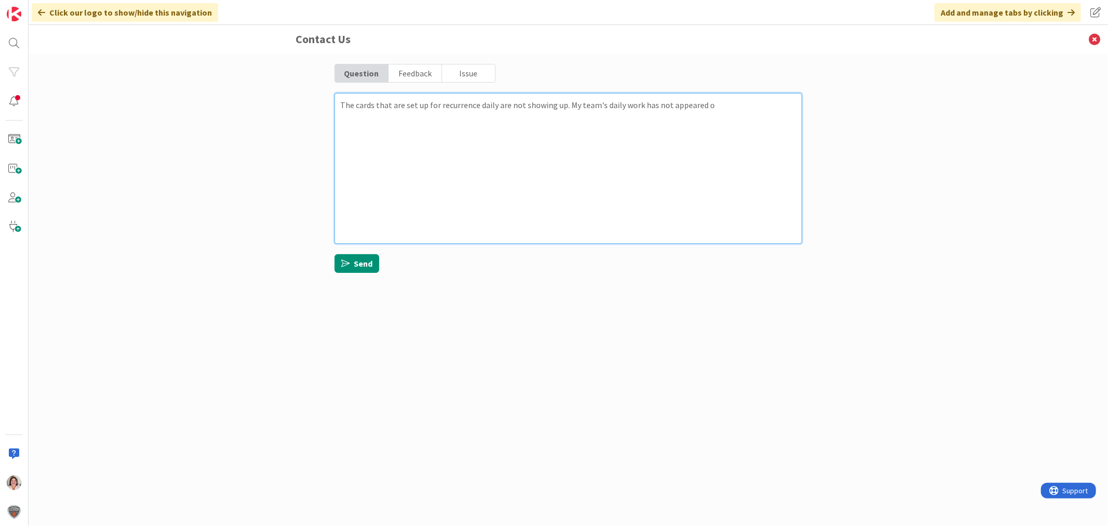
type textarea "The cards that are set up for recurrence daily are not showing up. My team's da…"
type textarea "x"
type textarea "The cards that are set up for recurrence daily are not showing up. My team's da…"
type textarea "x"
type textarea "The cards that are set up for recurrence daily are not showing up. My team's da…"
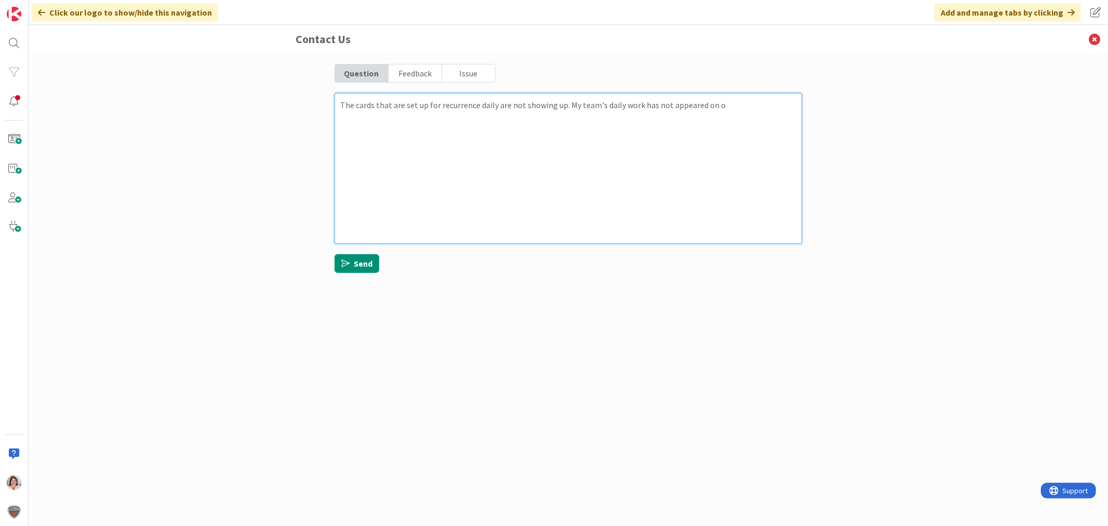
type textarea "x"
type textarea "The cards that are set up for recurrence daily are not showing up. My team's da…"
type textarea "x"
type textarea "The cards that are set up for recurrence daily are not showing up. My team's da…"
type textarea "x"
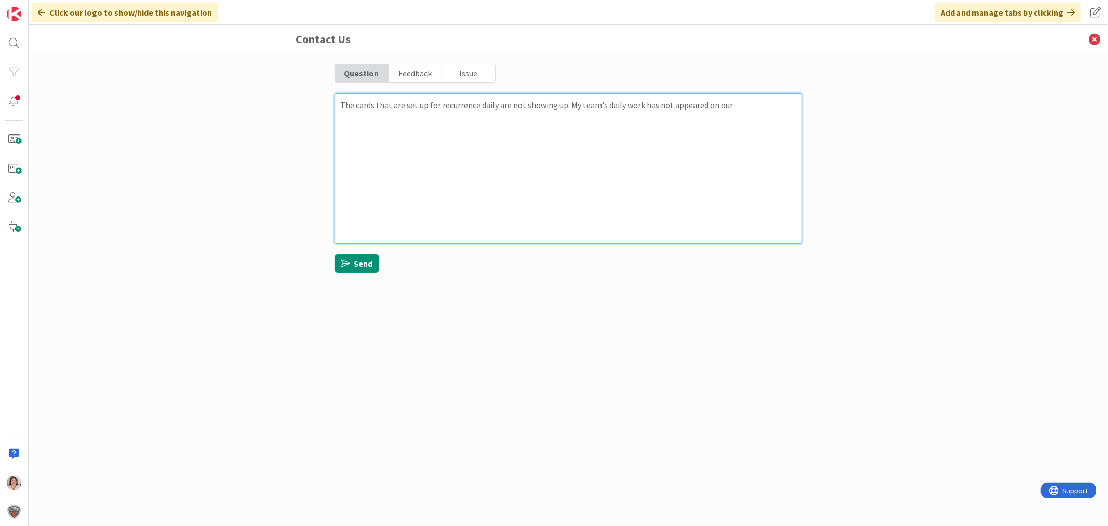
type textarea "The cards that are set up for recurrence daily are not showing up. My team's da…"
type textarea "x"
type textarea "The cards that are set up for recurrence daily are not showing up. My team's da…"
type textarea "x"
type textarea "The cards that are set up for recurrence daily are not showing up. My team's da…"
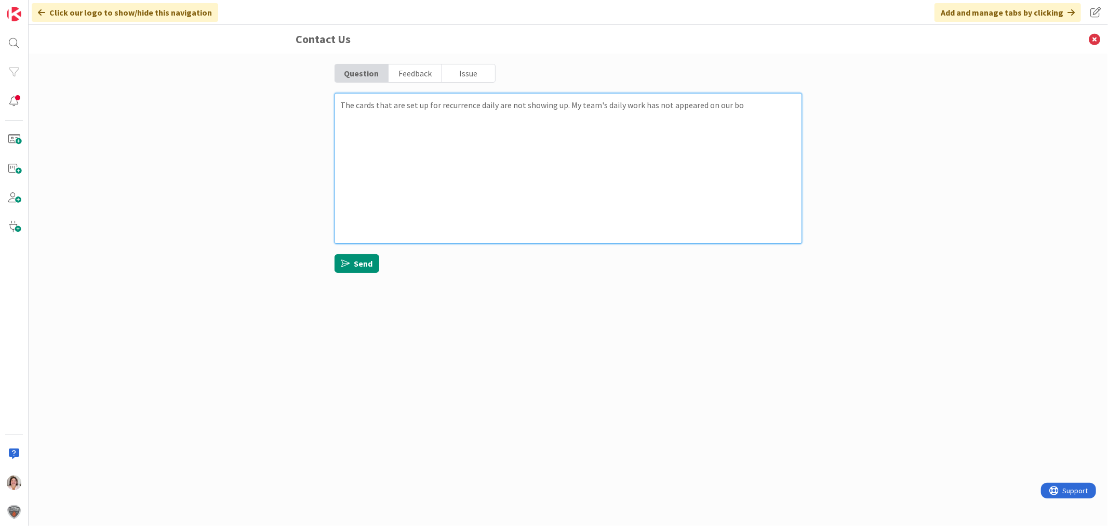
type textarea "x"
type textarea "The cards that are set up for recurrence daily are not showing up. My team's da…"
type textarea "x"
type textarea "The cards that are set up for recurrence daily are not showing up. My team's da…"
type textarea "x"
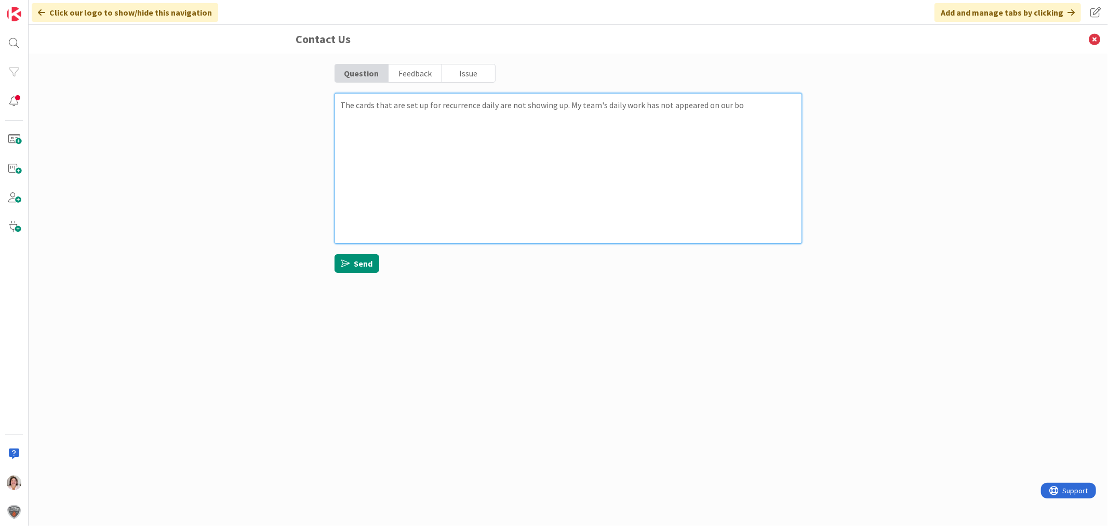
type textarea "The cards that are set up for recurrence daily are not showing up. My team's da…"
type textarea "x"
type textarea "The cards that are set up for recurrence daily are not showing up. My team's da…"
type textarea "x"
type textarea "The cards that are set up for recurrence daily are not showing up. My team's da…"
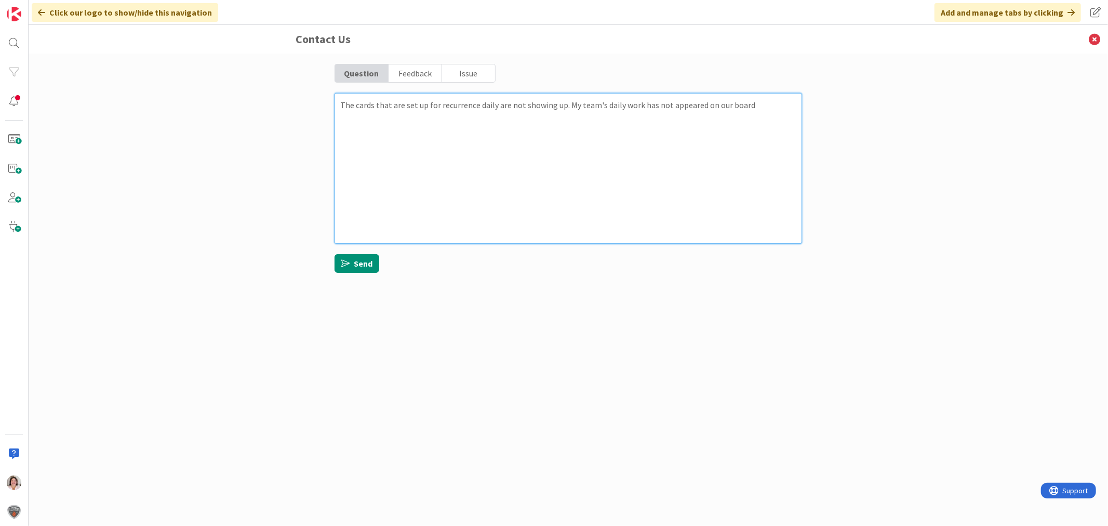
type textarea "x"
type textarea "The cards that are set up for recurrence daily are not showing up. My team's da…"
type textarea "x"
type textarea "The cards that are set up for recurrence daily are not showing up. My team's da…"
type textarea "x"
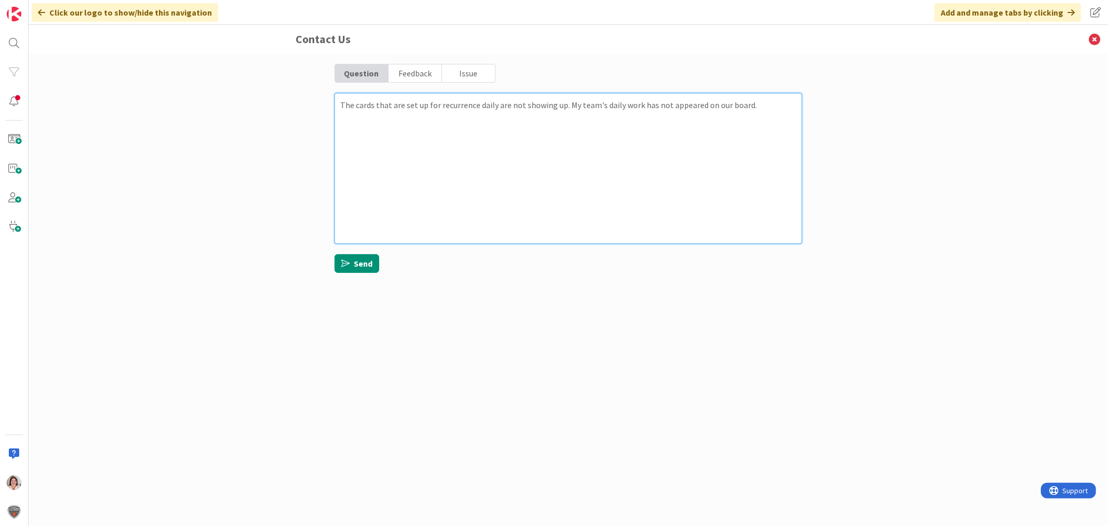
type textarea "The cards that are set up for recurrence daily are not showing up. My team's da…"
type textarea "x"
type textarea "The cards that are set up for recurrence daily are not showing up. My team's da…"
type textarea "x"
type textarea "The cards that are set up for recurrence daily are not showing up. My team's da…"
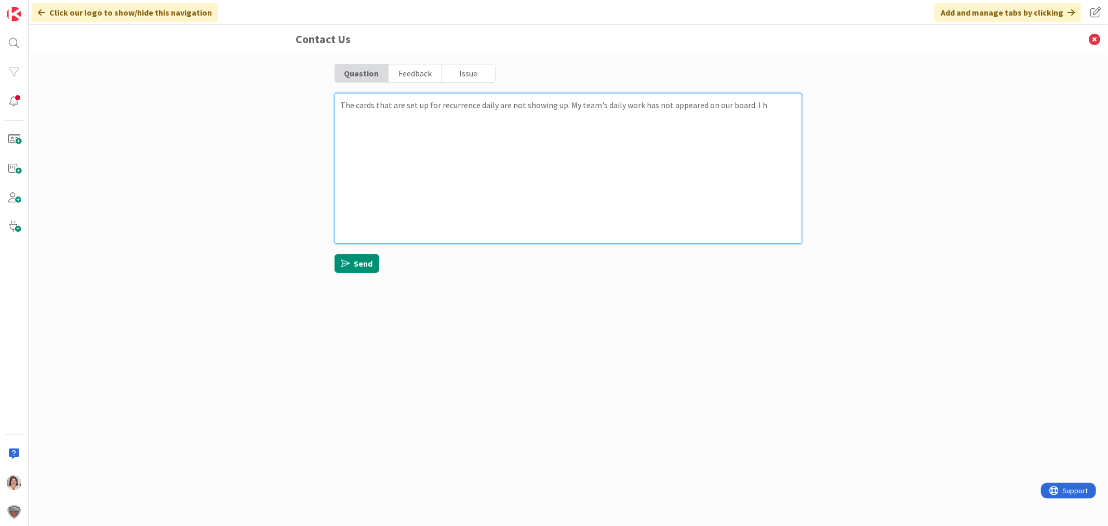
type textarea "x"
type textarea "The cards that are set up for recurrence daily are not showing up. My team's da…"
type textarea "x"
type textarea "The cards that are set up for recurrence daily are not showing up. My team's da…"
type textarea "x"
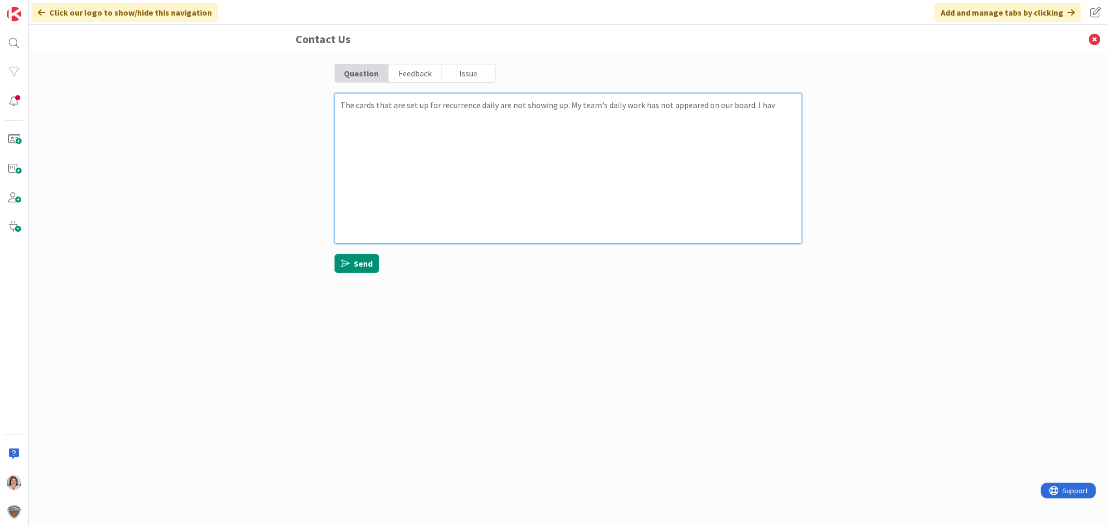
type textarea "The cards that are set up for recurrence daily are not showing up. My team's da…"
type textarea "x"
type textarea "The cards that are set up for recurrence daily are not showing up. My team's da…"
type textarea "x"
type textarea "The cards that are set up for recurrence daily are not showing up. My team's da…"
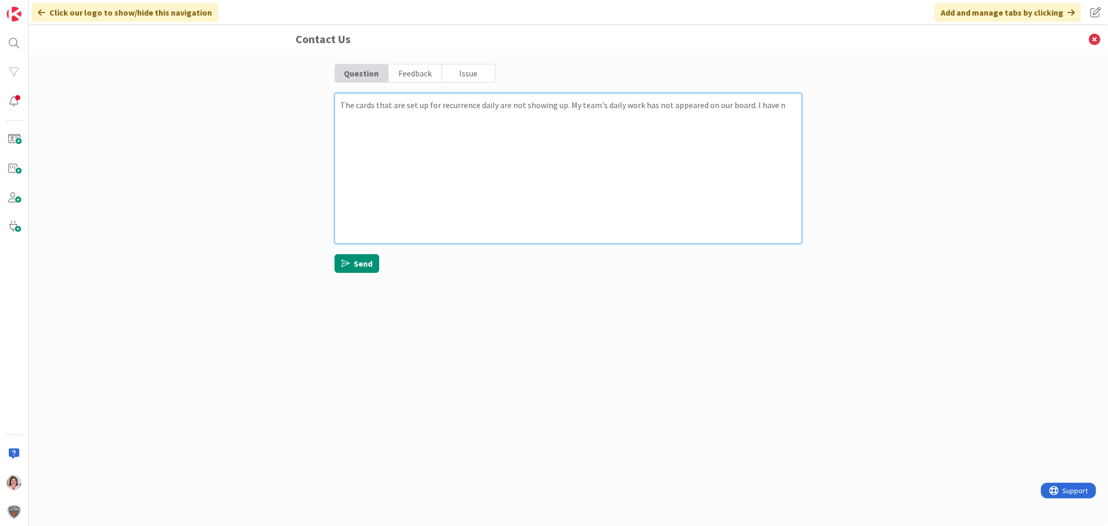
type textarea "x"
type textarea "The cards that are set up for recurrence daily are not showing up. My team's da…"
type textarea "x"
type textarea "The cards that are set up for recurrence daily are not showing up. My team's da…"
type textarea "x"
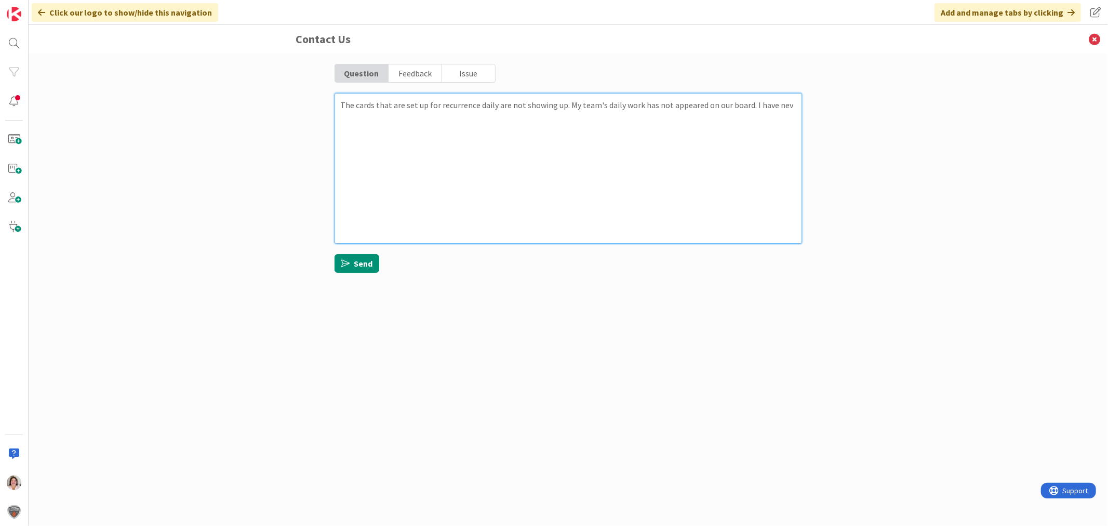
type textarea "The cards that are set up for recurrence daily are not showing up. My team's da…"
type textarea "x"
type textarea "The cards that are set up for recurrence daily are not showing up. My team's da…"
type textarea "x"
type textarea "The cards that are set up for recurrence daily are not showing up. My team's da…"
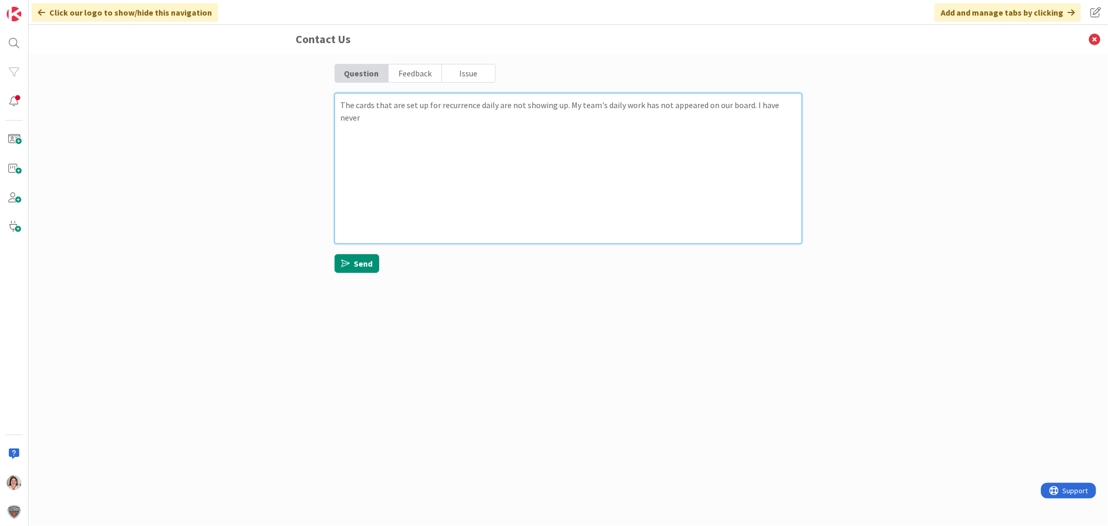
type textarea "x"
type textarea "The cards that are set up for recurrence daily are not showing up. My team's da…"
type textarea "x"
type textarea "The cards that are set up for recurrence daily are not showing up. My team's da…"
type textarea "x"
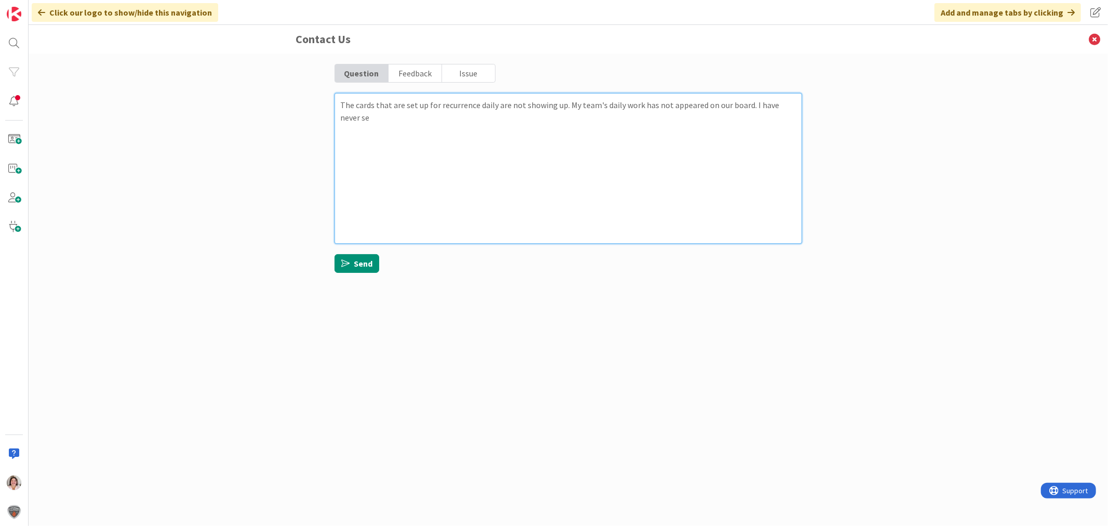
type textarea "The cards that are set up for recurrence daily are not showing up. My team's da…"
type textarea "x"
type textarea "The cards that are set up for recurrence daily are not showing up. My team's da…"
type textarea "x"
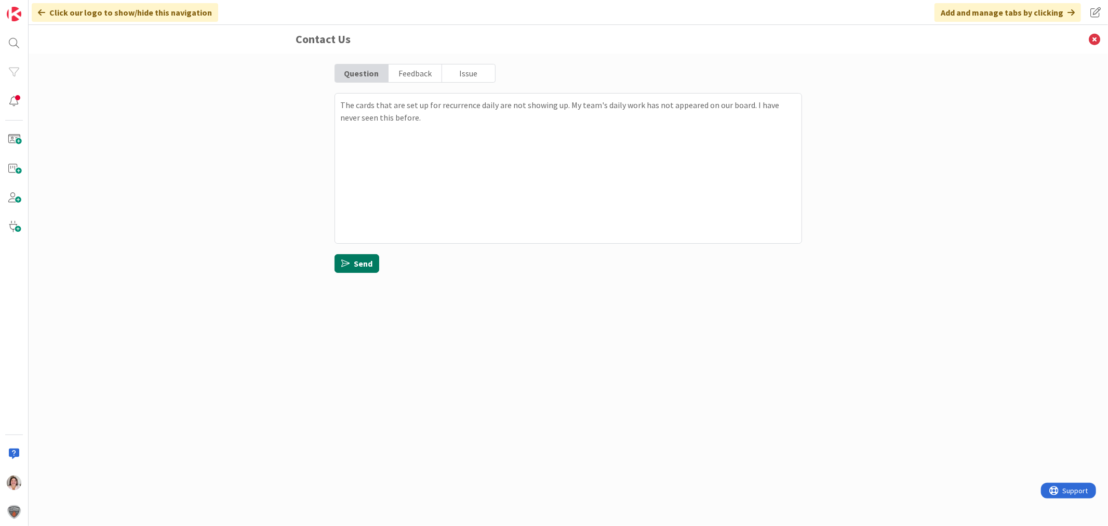
click at [368, 260] on button "Send" at bounding box center [357, 263] width 45 height 19
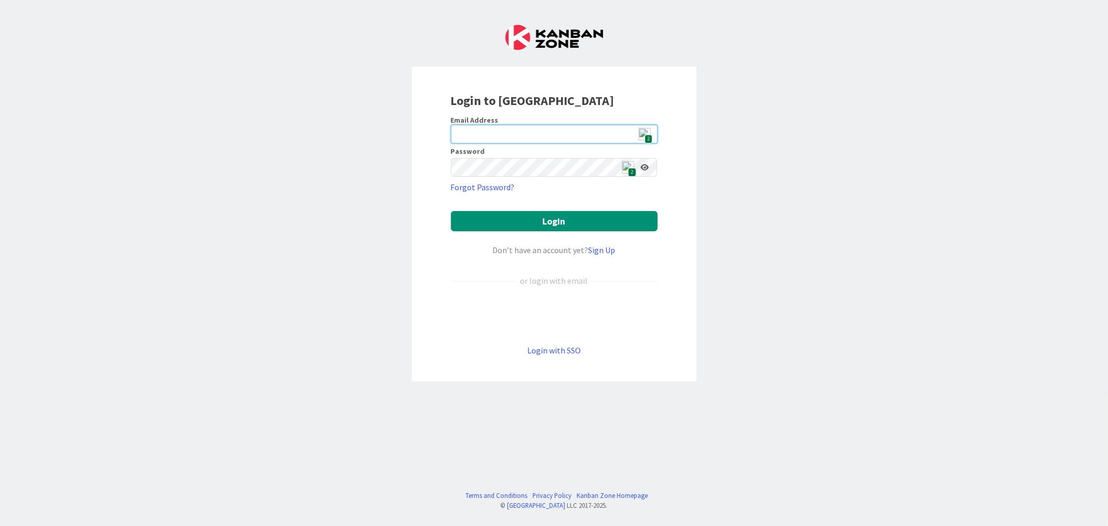
type input "[EMAIL_ADDRESS][DOMAIN_NAME]"
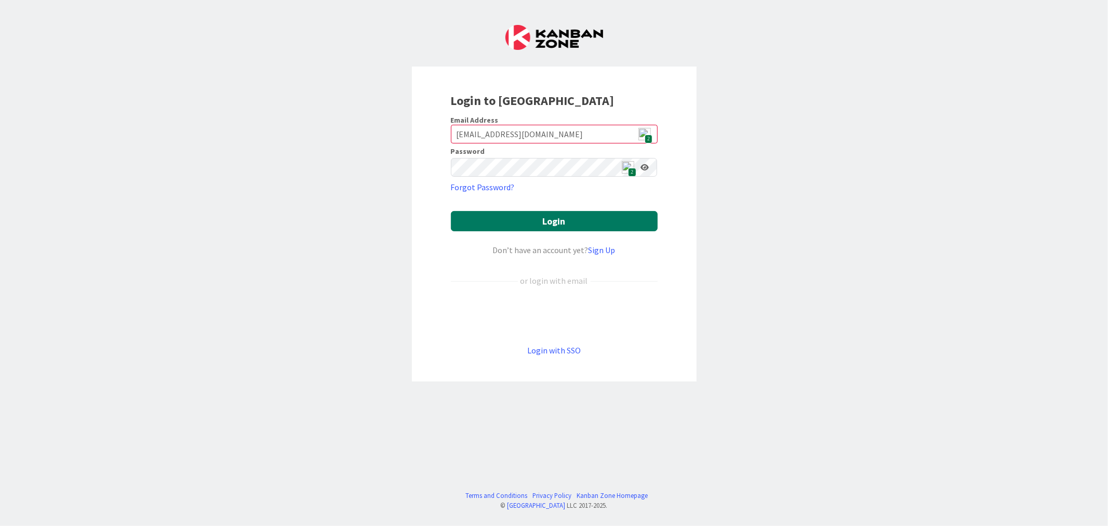
click at [589, 221] on button "Login" at bounding box center [554, 221] width 207 height 20
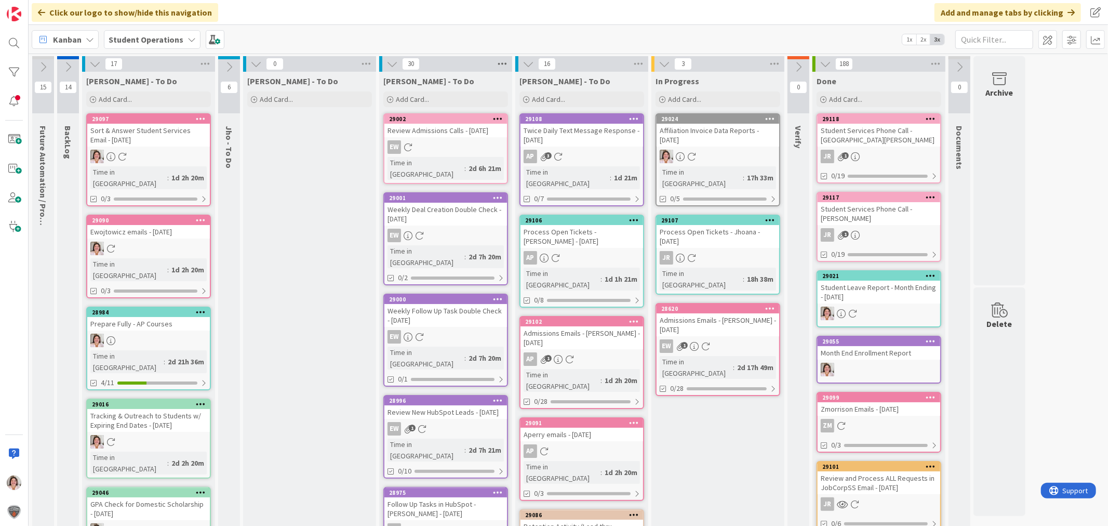
click at [507, 63] on icon at bounding box center [503, 64] width 14 height 16
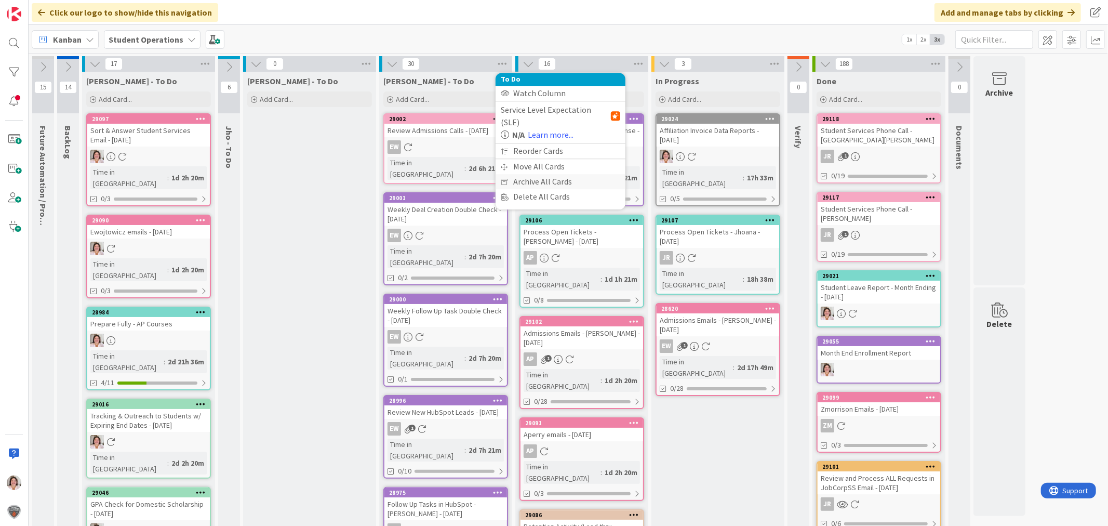
click at [517, 174] on div "Archive All Cards" at bounding box center [561, 181] width 130 height 15
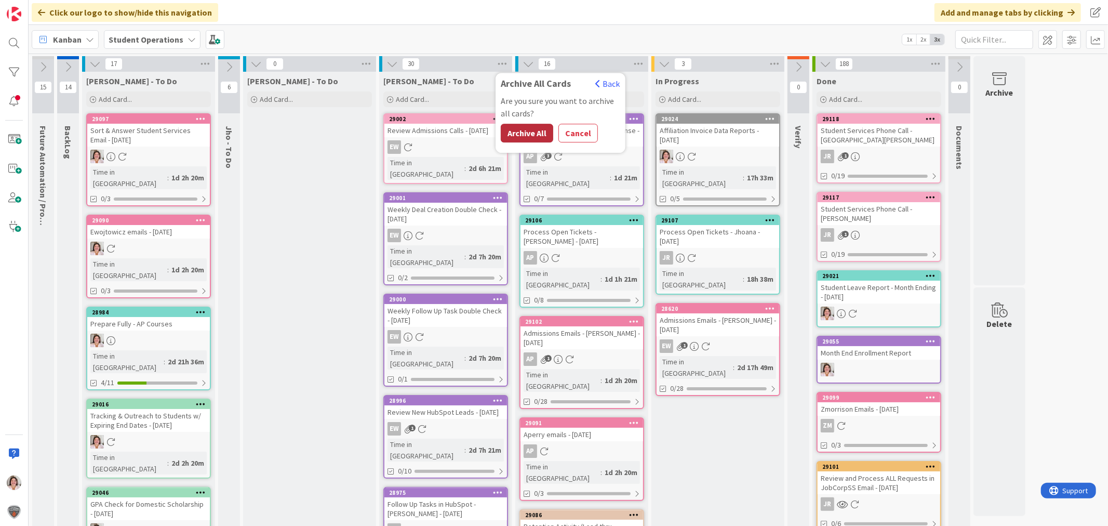
click at [522, 132] on button "Archive All" at bounding box center [527, 133] width 52 height 19
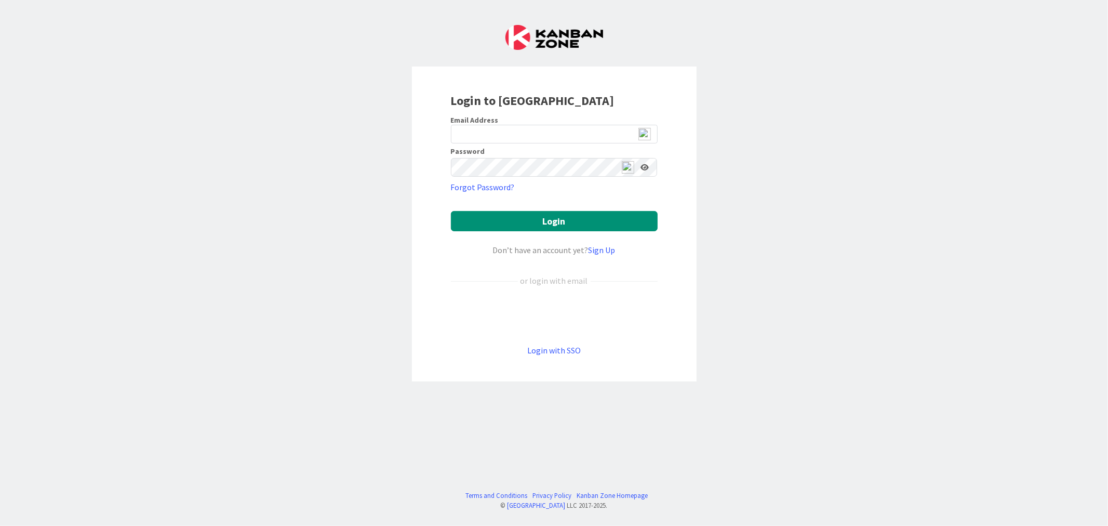
click at [647, 132] on img at bounding box center [645, 134] width 12 height 12
click at [648, 137] on span "2" at bounding box center [649, 139] width 8 height 9
type input "[EMAIL_ADDRESS][DOMAIN_NAME]"
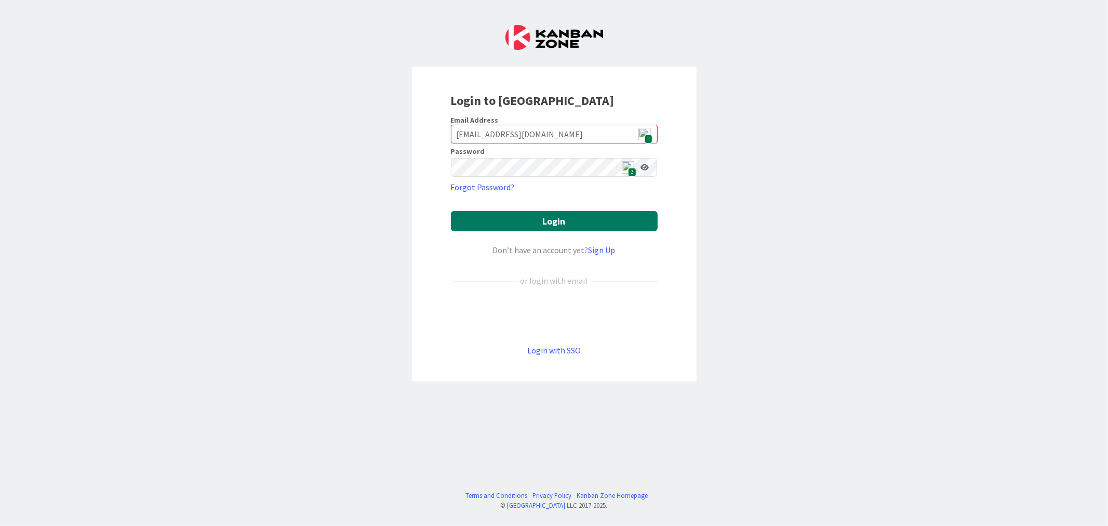
click at [578, 223] on button "Login" at bounding box center [554, 221] width 207 height 20
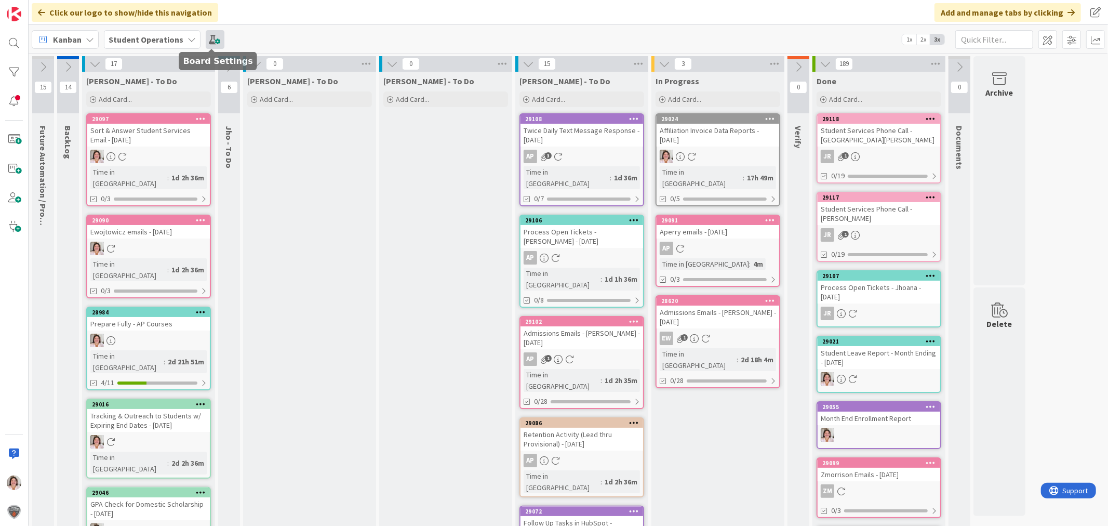
click at [208, 42] on span at bounding box center [215, 39] width 19 height 19
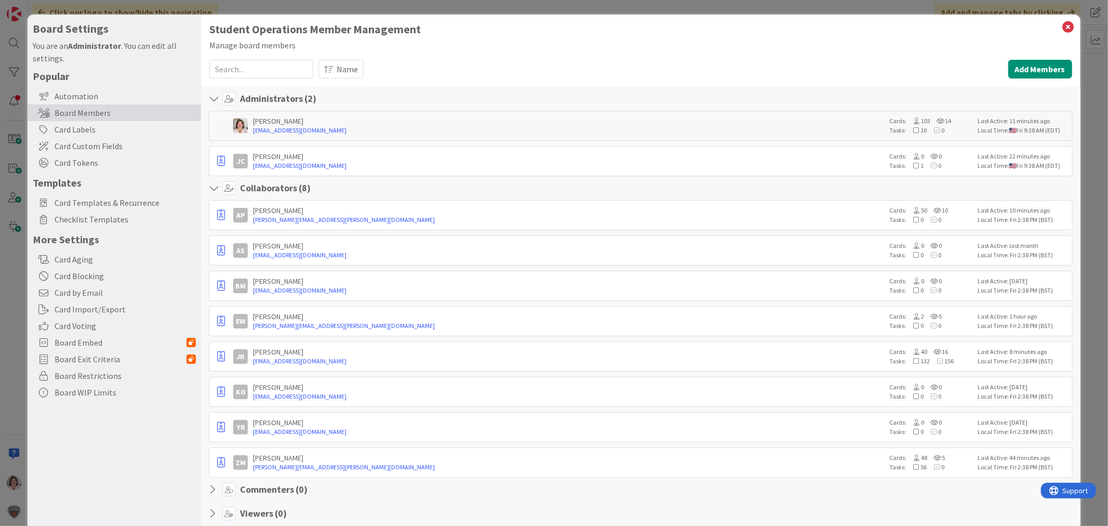
drag, startPoint x: 137, startPoint y: 205, endPoint x: 196, endPoint y: 235, distance: 66.7
click at [137, 205] on span "Card Templates & Recurrence" at bounding box center [125, 202] width 141 height 12
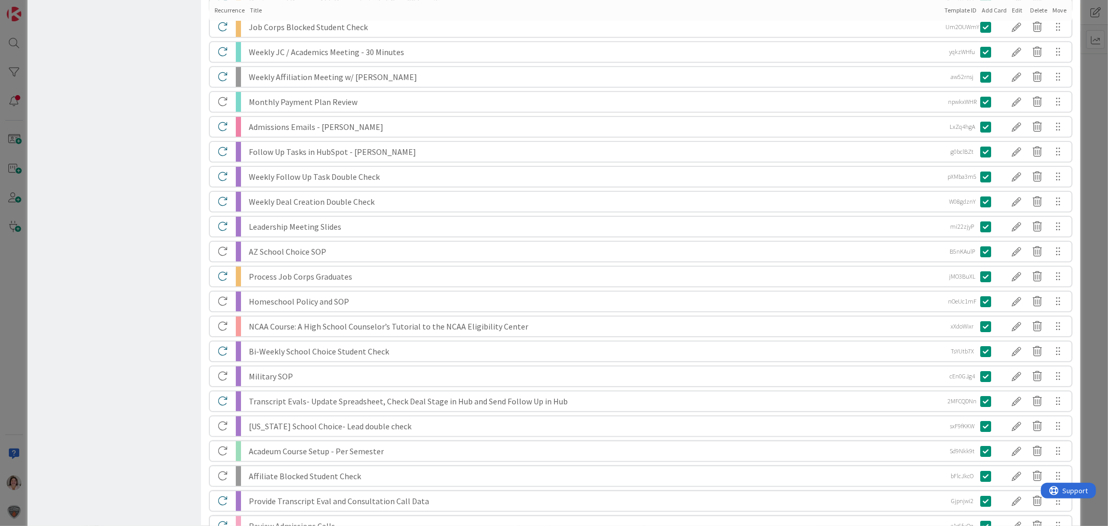
scroll to position [2598, 0]
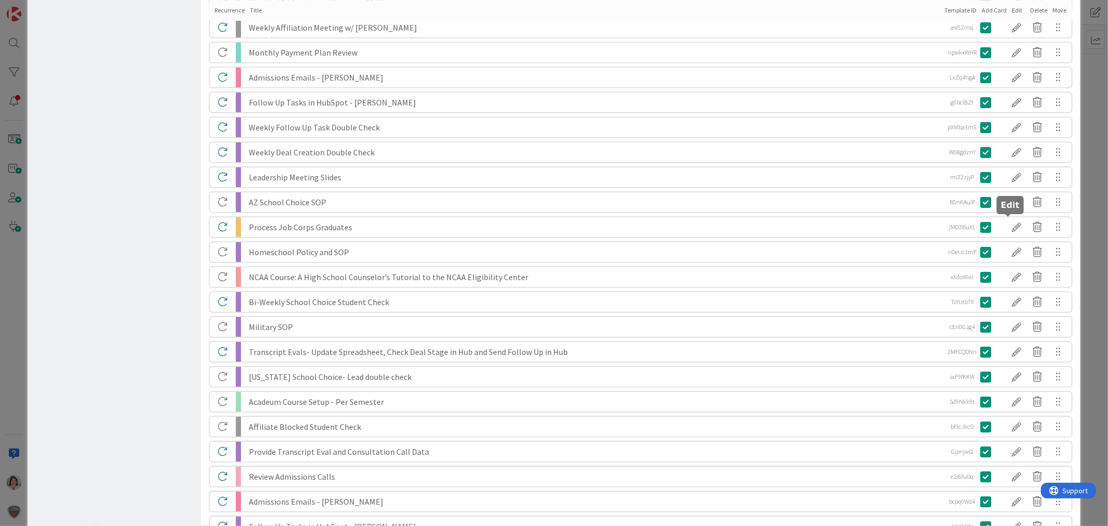
click at [1011, 226] on div at bounding box center [1017, 227] width 21 height 18
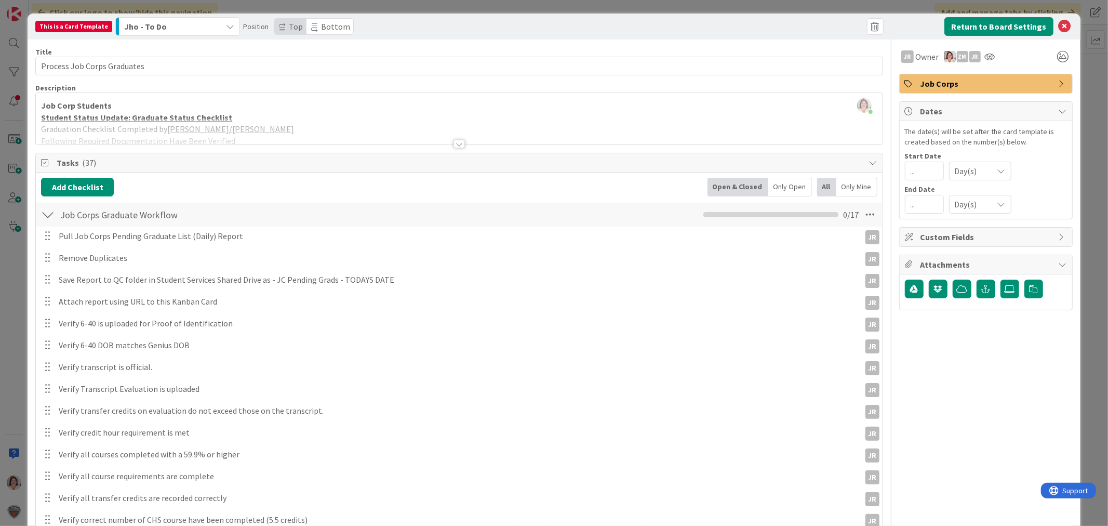
scroll to position [0, 0]
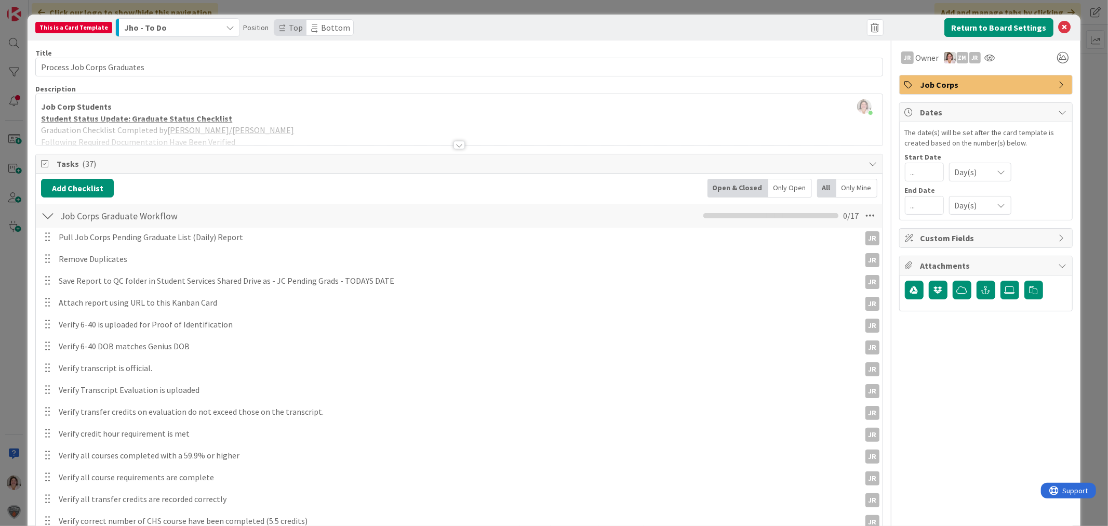
click at [1064, 27] on div "Return to Board Settings" at bounding box center [981, 27] width 184 height 19
click at [1060, 29] on icon at bounding box center [1065, 27] width 12 height 12
